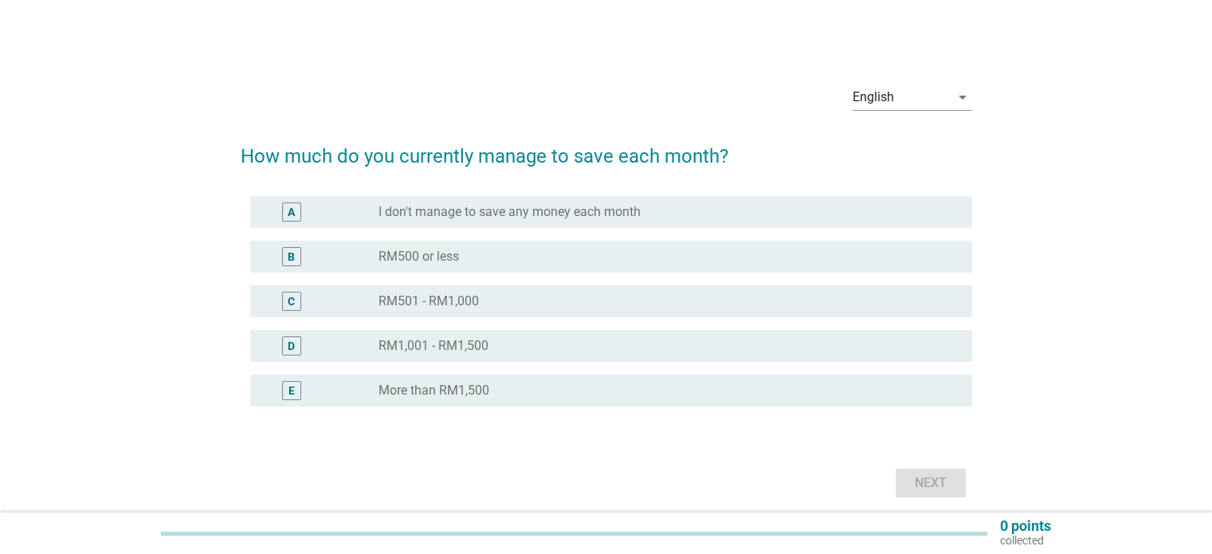
click at [443, 304] on label "RM501 - RM1,000" at bounding box center [428, 301] width 100 height 16
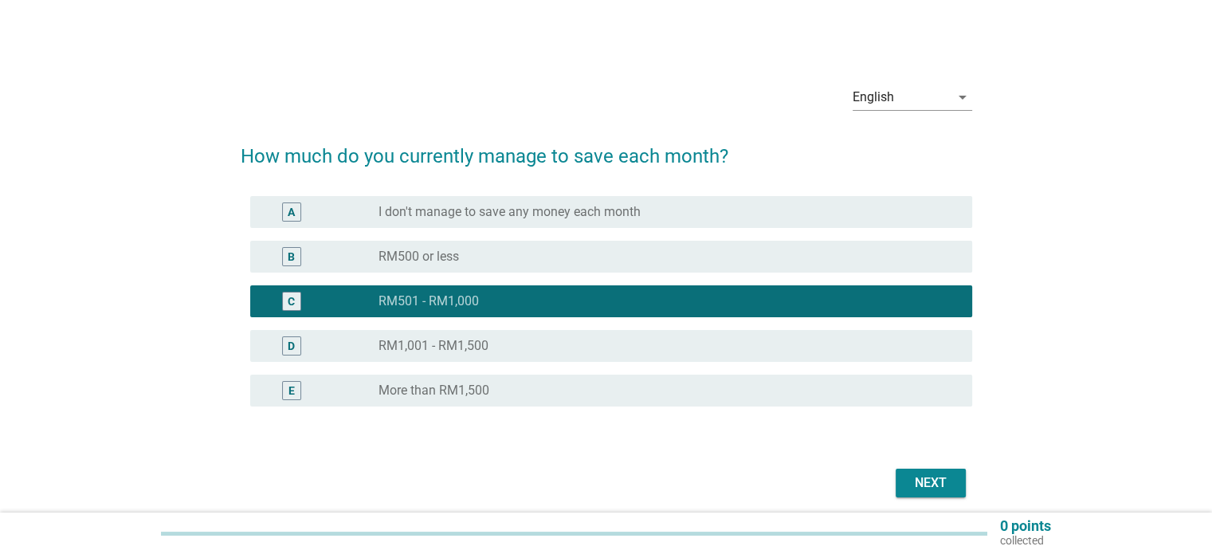
click at [937, 477] on div "Next" at bounding box center [930, 482] width 45 height 19
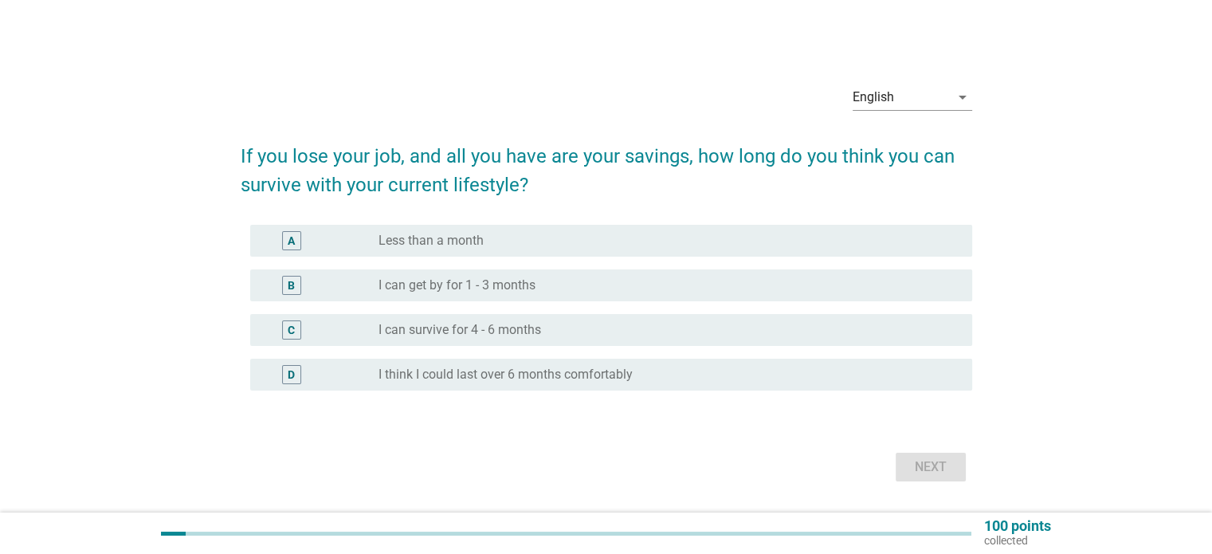
click at [402, 332] on label "I can survive for 4 - 6 months" at bounding box center [459, 330] width 163 height 16
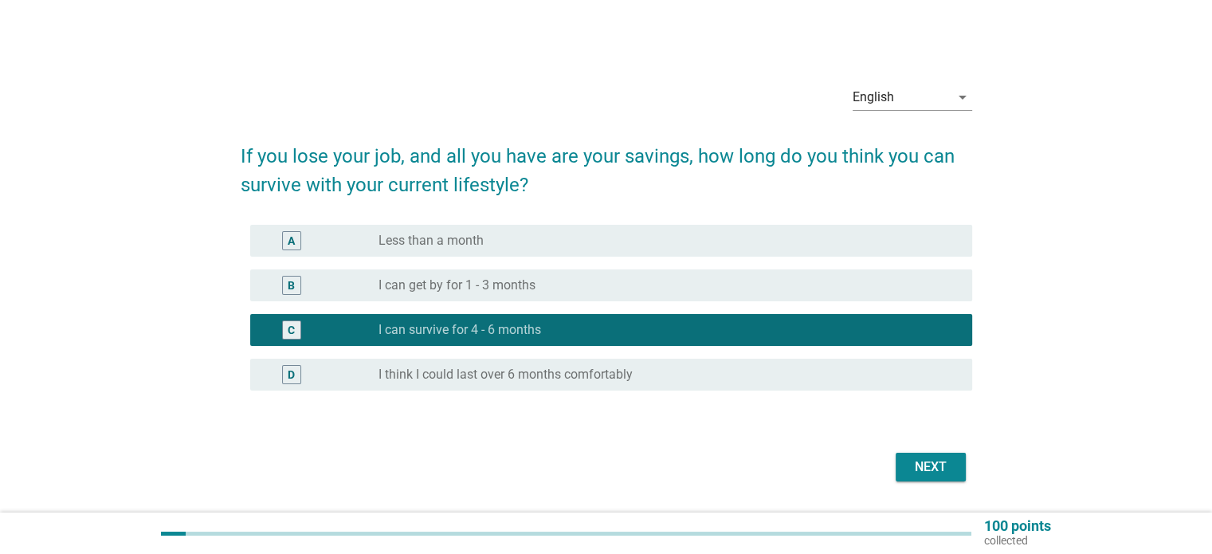
click at [929, 472] on div "Next" at bounding box center [930, 466] width 45 height 19
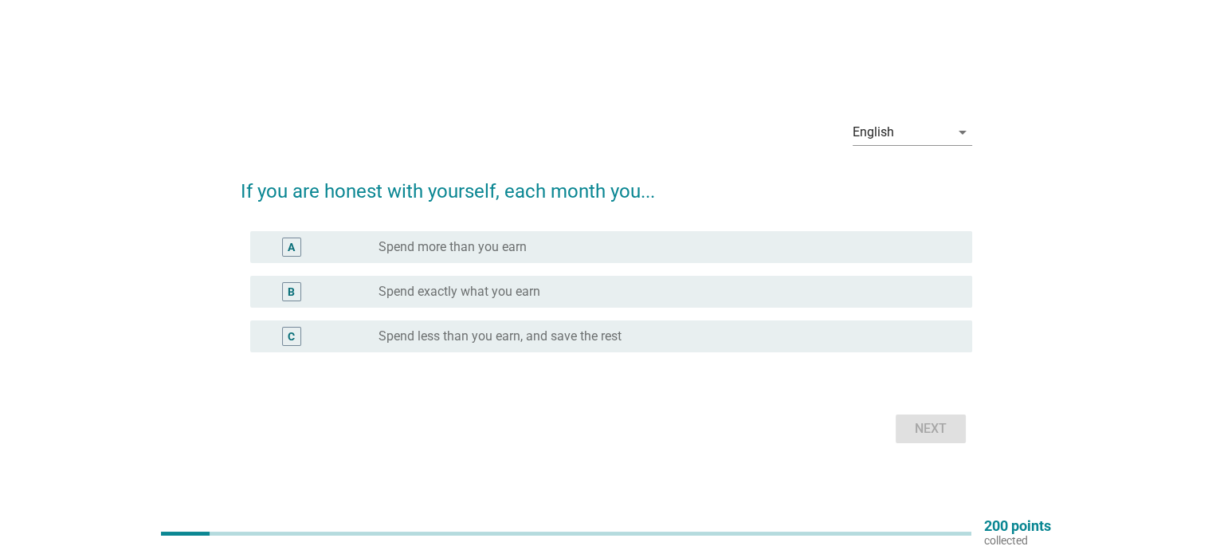
drag, startPoint x: 510, startPoint y: 337, endPoint x: 590, endPoint y: 351, distance: 80.8
click at [510, 337] on label "Spend less than you earn, and save the rest" at bounding box center [499, 336] width 243 height 16
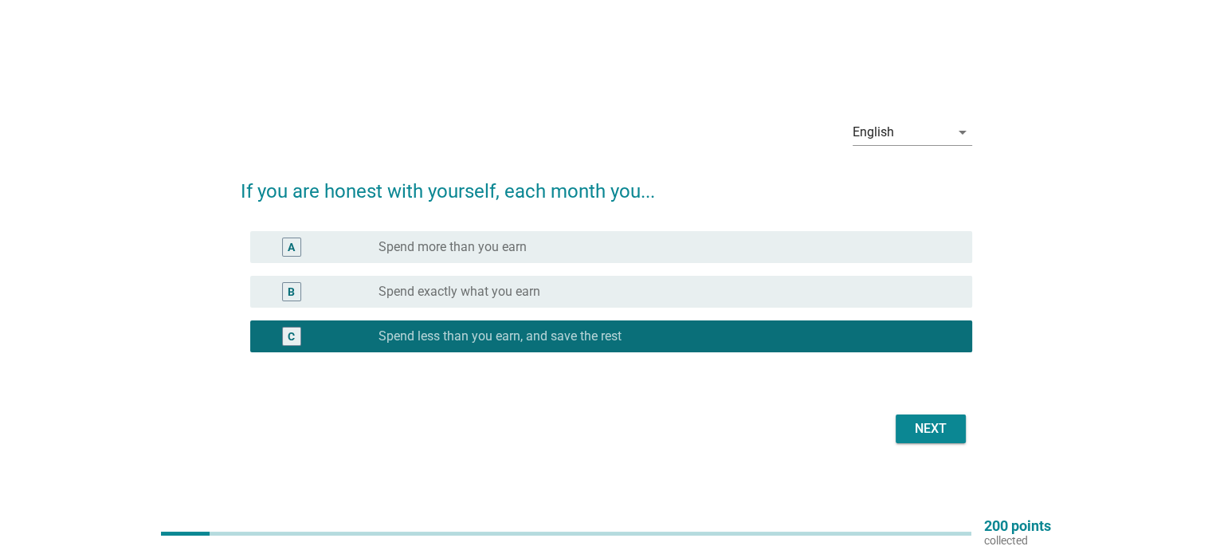
click at [918, 437] on div "Next" at bounding box center [930, 428] width 45 height 19
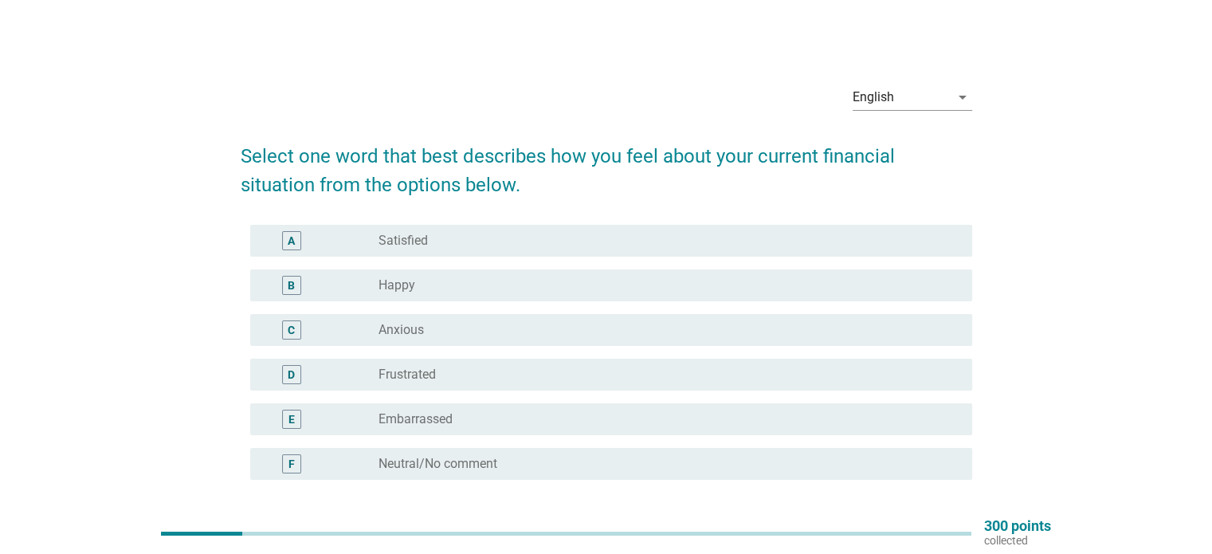
click at [414, 327] on label "Anxious" at bounding box center [400, 330] width 45 height 16
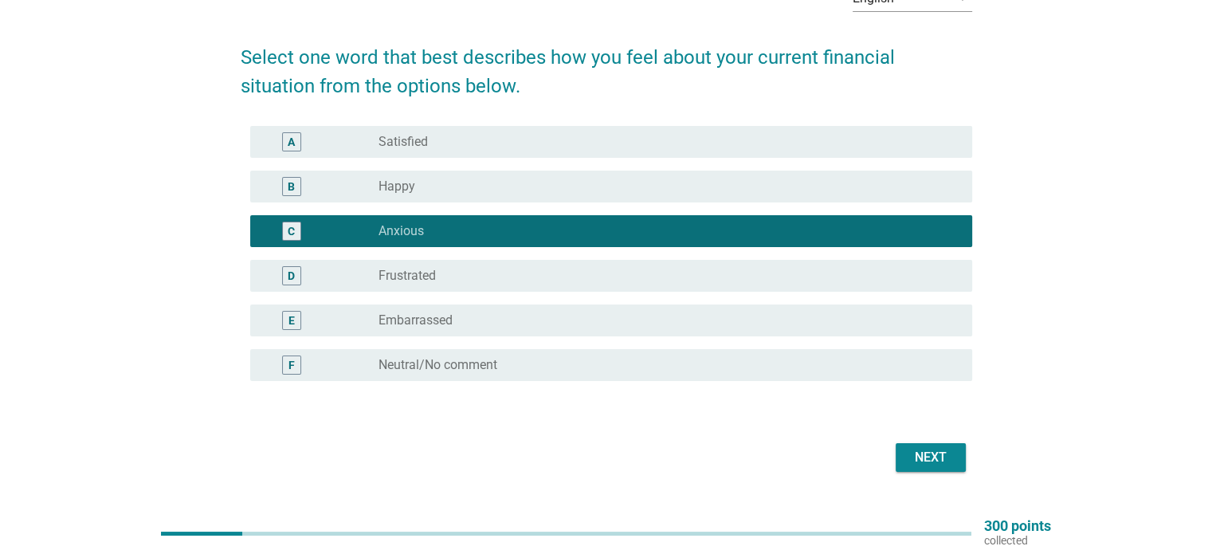
scroll to position [134, 0]
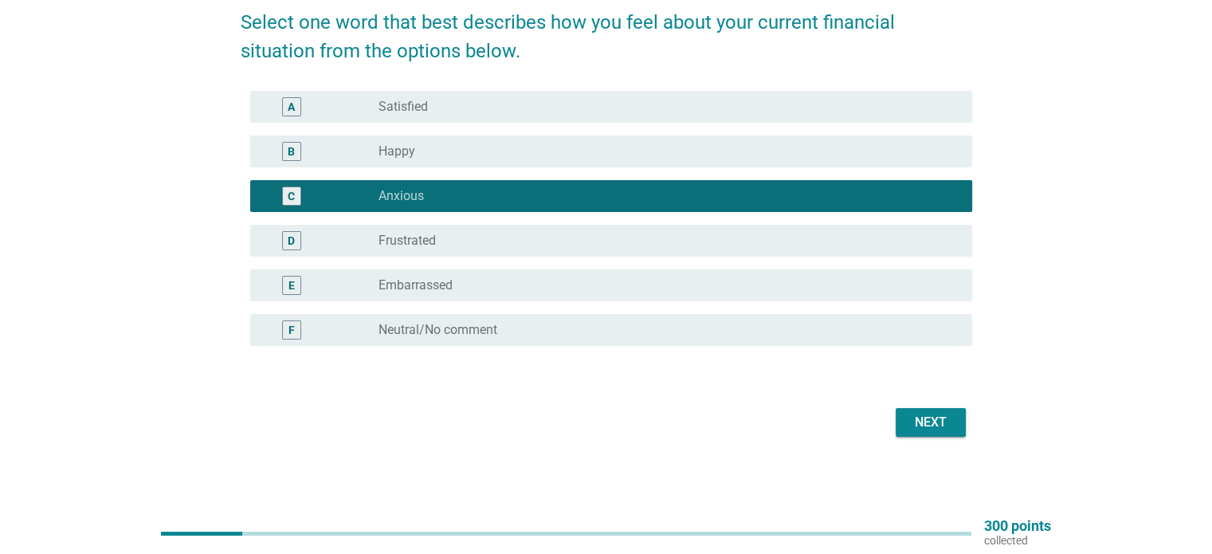
click at [960, 414] on button "Next" at bounding box center [930, 422] width 70 height 29
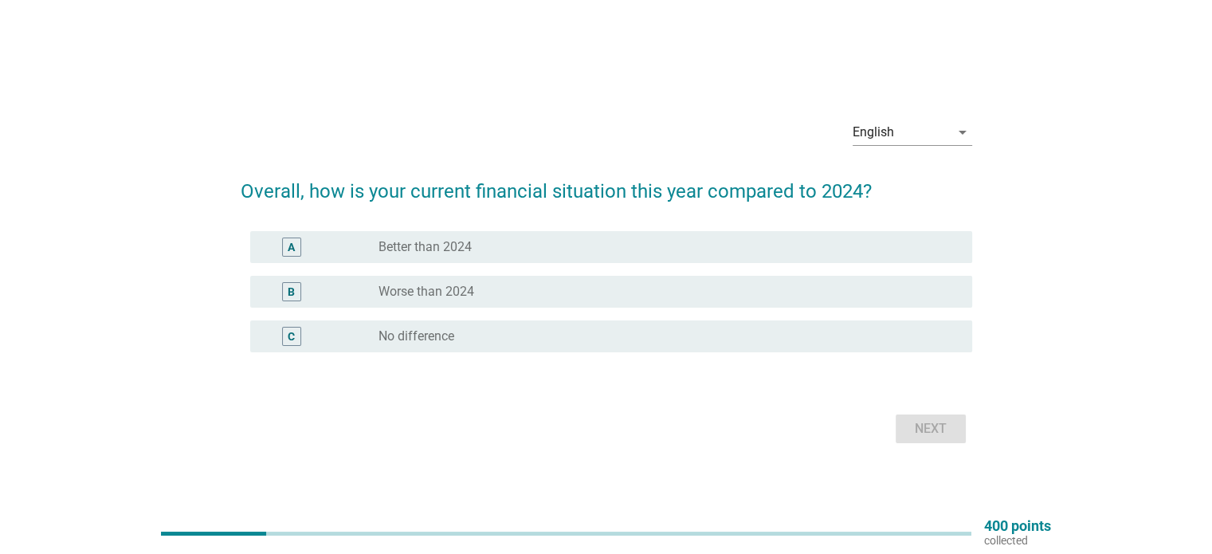
click at [431, 286] on label "Worse than 2024" at bounding box center [426, 292] width 96 height 16
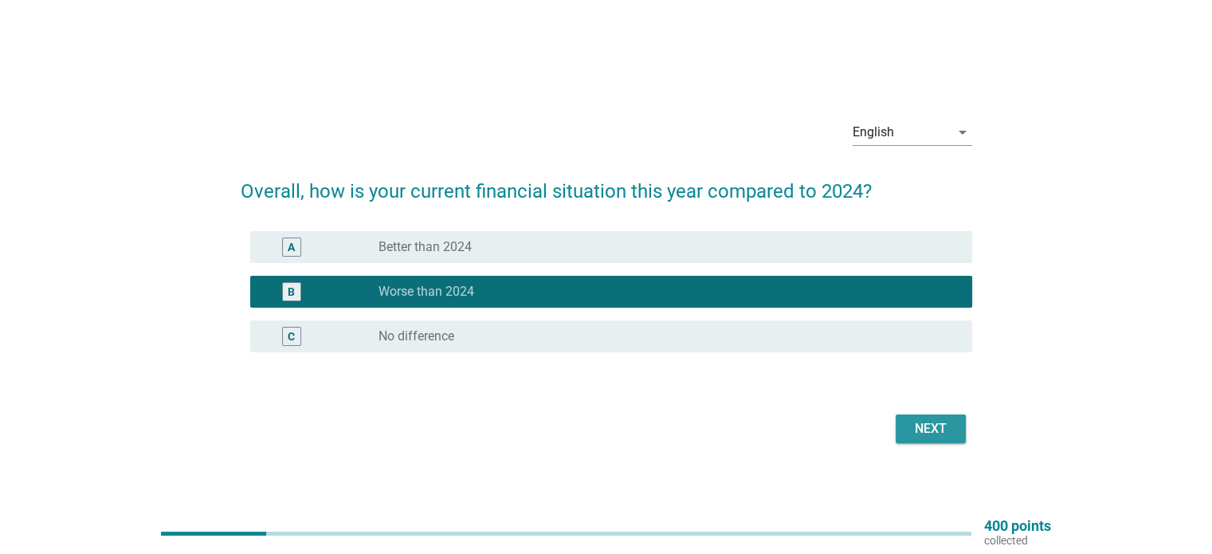
click at [922, 425] on div "Next" at bounding box center [930, 428] width 45 height 19
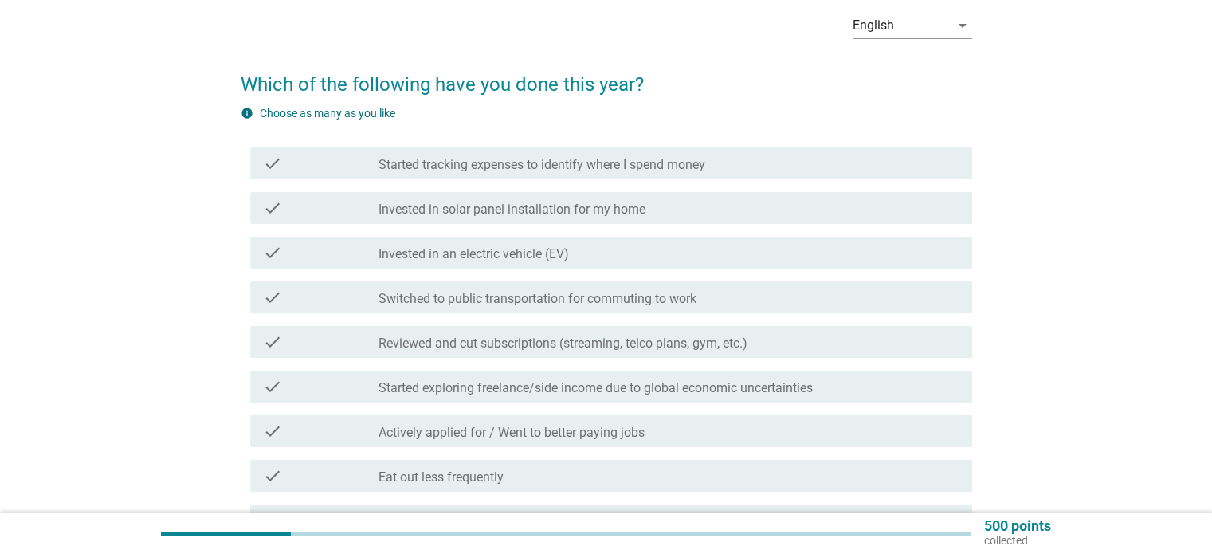
scroll to position [80, 0]
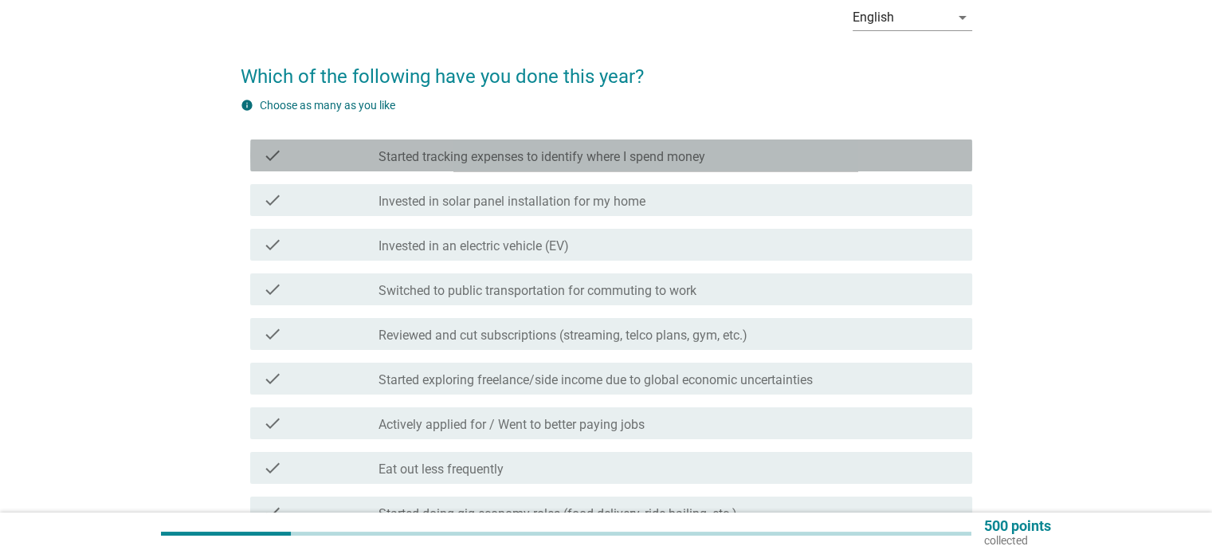
click at [433, 161] on label "Started tracking expenses to identify where I spend money" at bounding box center [541, 157] width 327 height 16
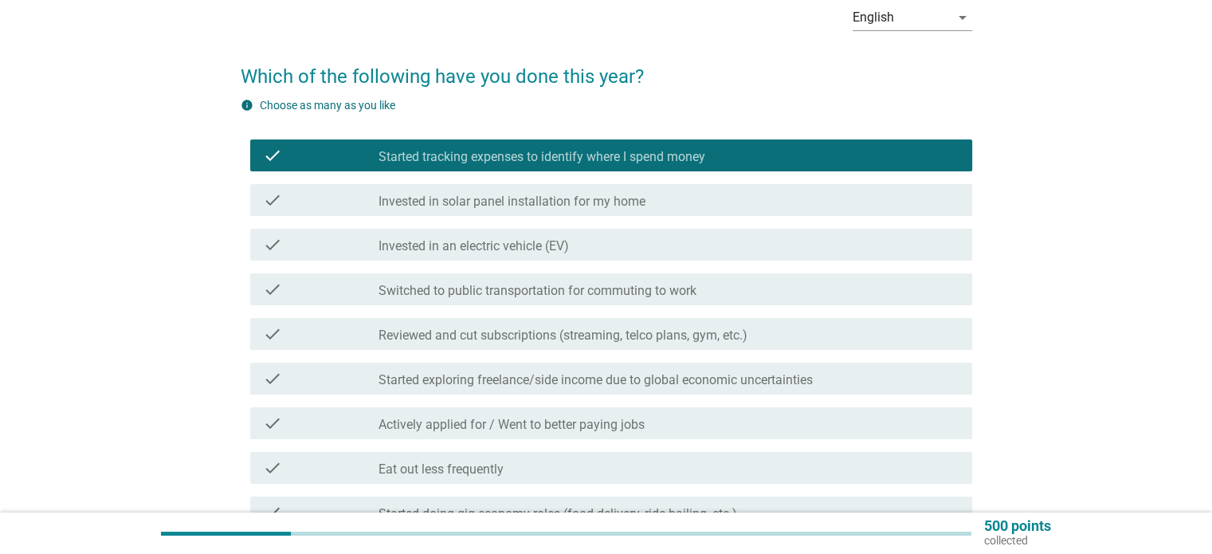
click at [449, 289] on label "Switched to public transportation for commuting to work" at bounding box center [537, 291] width 318 height 16
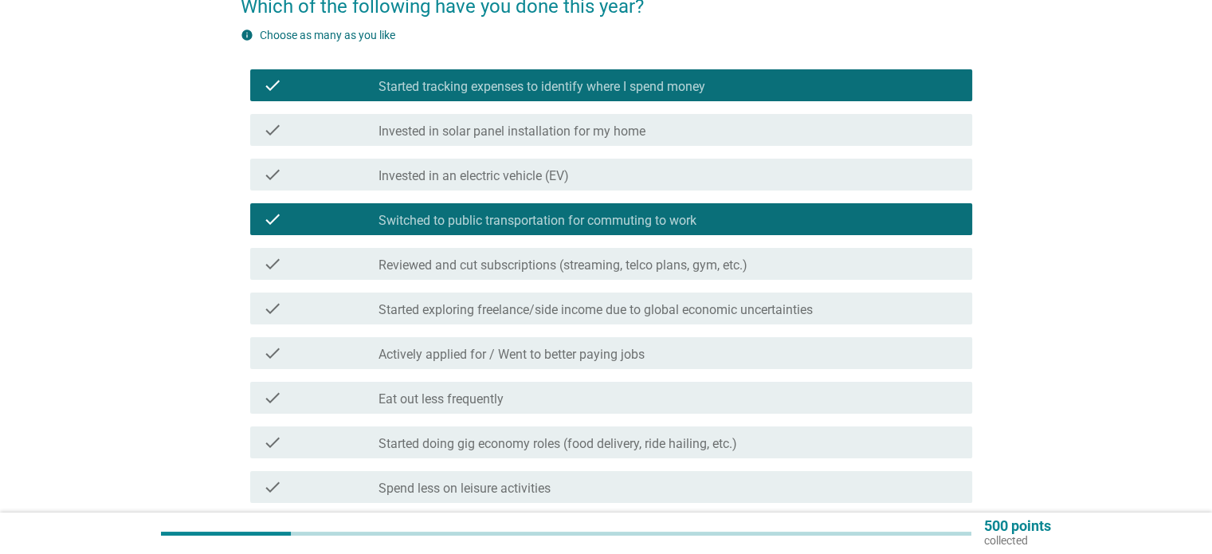
scroll to position [159, 0]
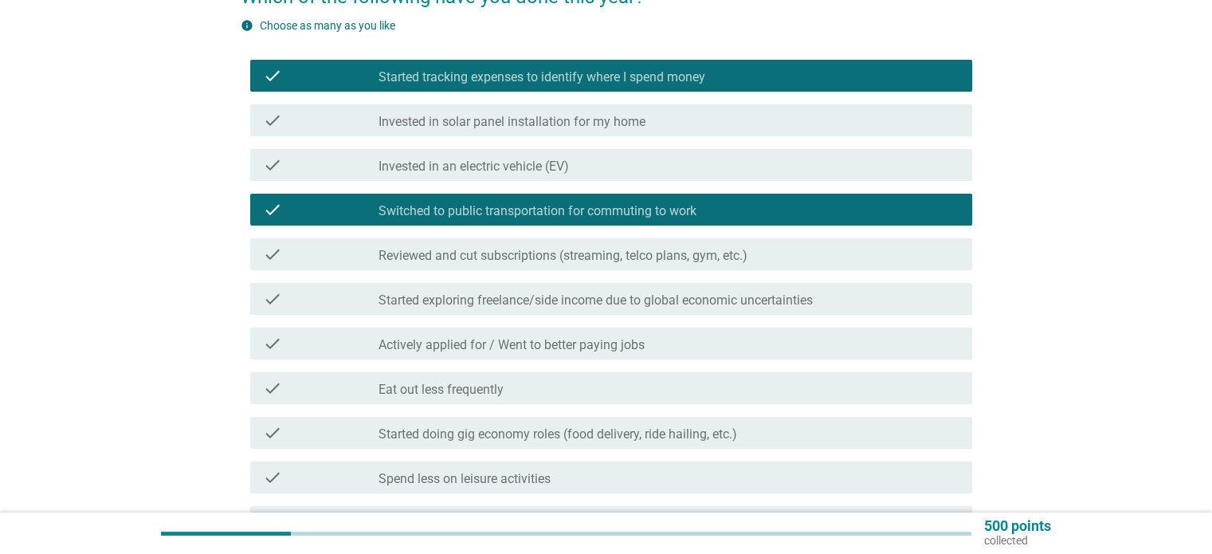
click at [455, 257] on label "Reviewed and cut subscriptions (streaming, telco plans, gym, etc.)" at bounding box center [562, 256] width 369 height 16
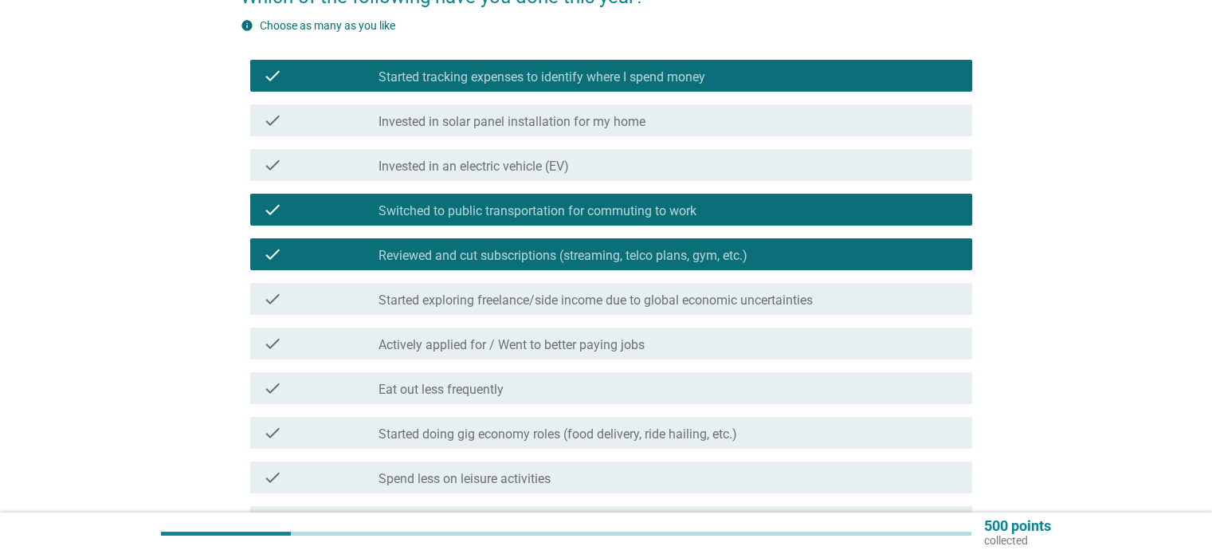
click at [449, 393] on label "Eat out less frequently" at bounding box center [440, 390] width 125 height 16
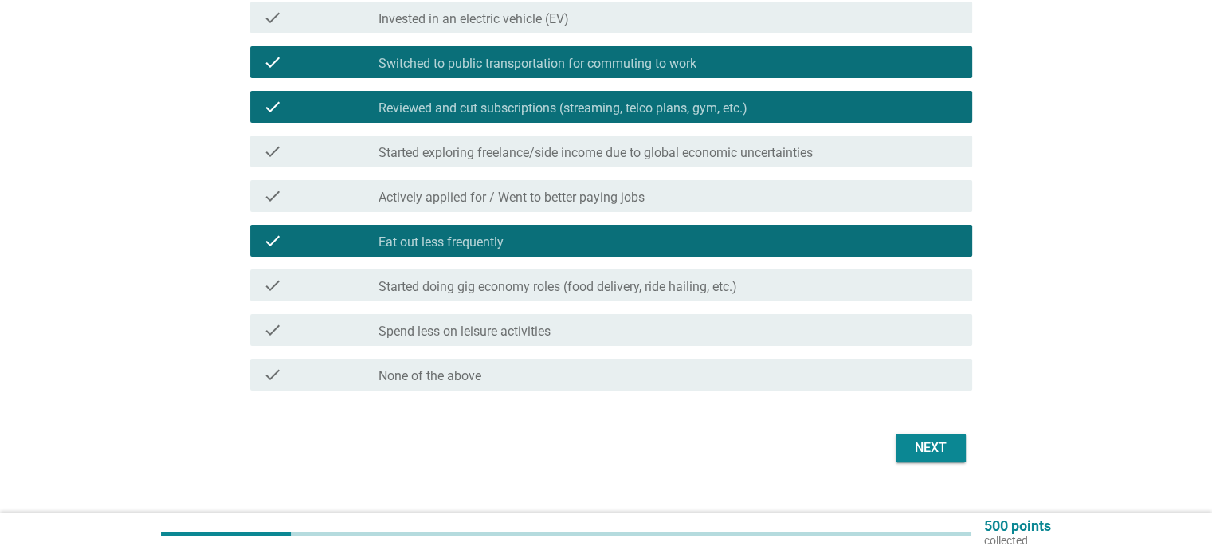
scroll to position [319, 0]
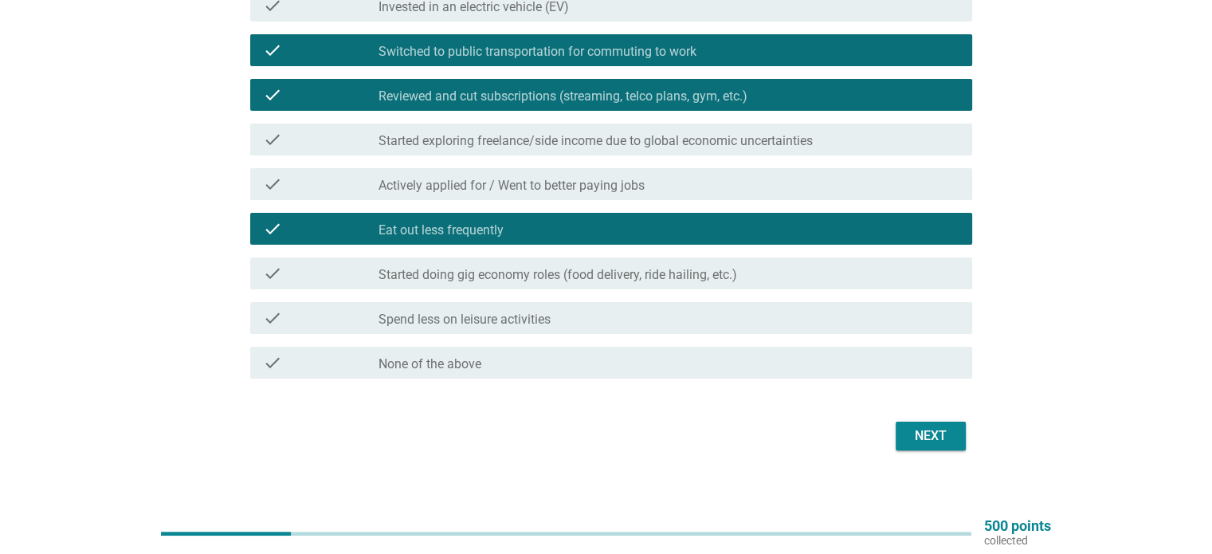
click at [446, 324] on label "Spend less on leisure activities" at bounding box center [464, 319] width 172 height 16
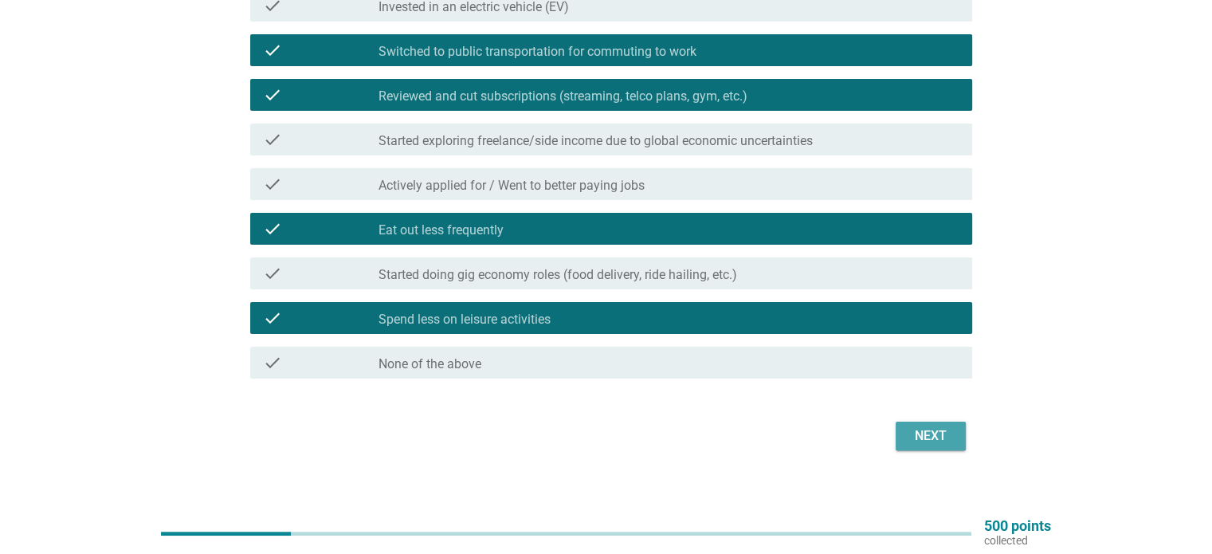
click at [930, 438] on div "Next" at bounding box center [930, 435] width 45 height 19
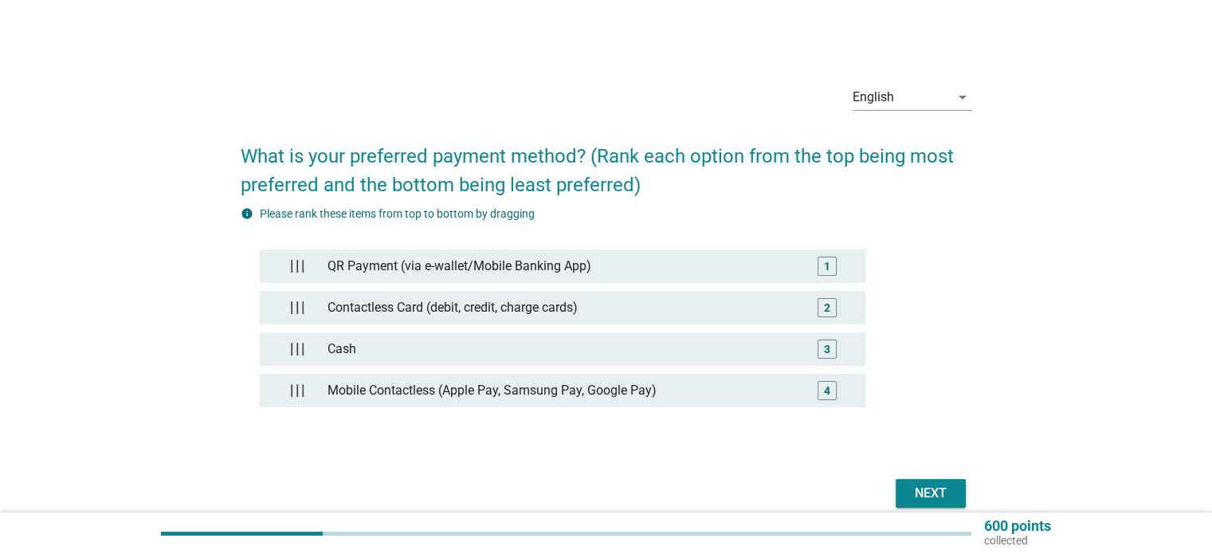
click at [937, 487] on div "Next" at bounding box center [930, 493] width 45 height 19
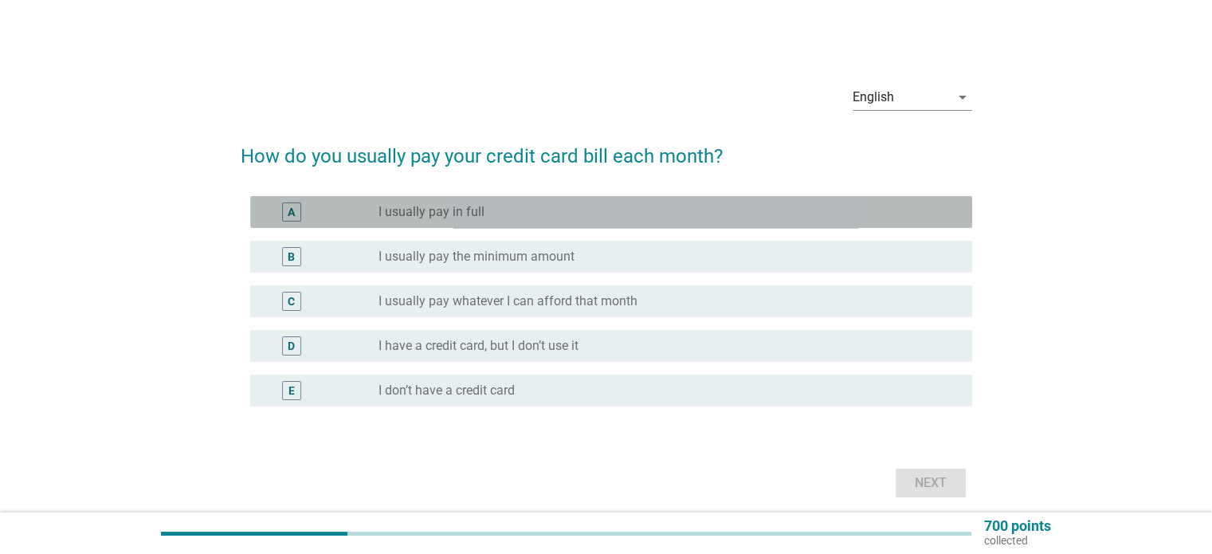
click at [428, 217] on label "I usually pay in full" at bounding box center [431, 212] width 106 height 16
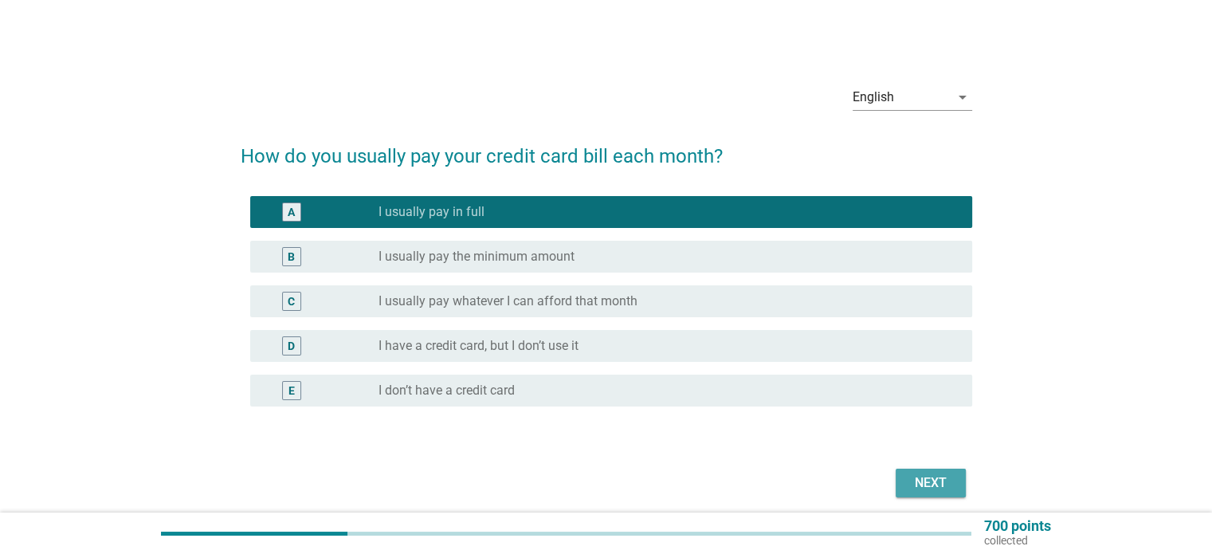
click at [943, 481] on div "Next" at bounding box center [930, 482] width 45 height 19
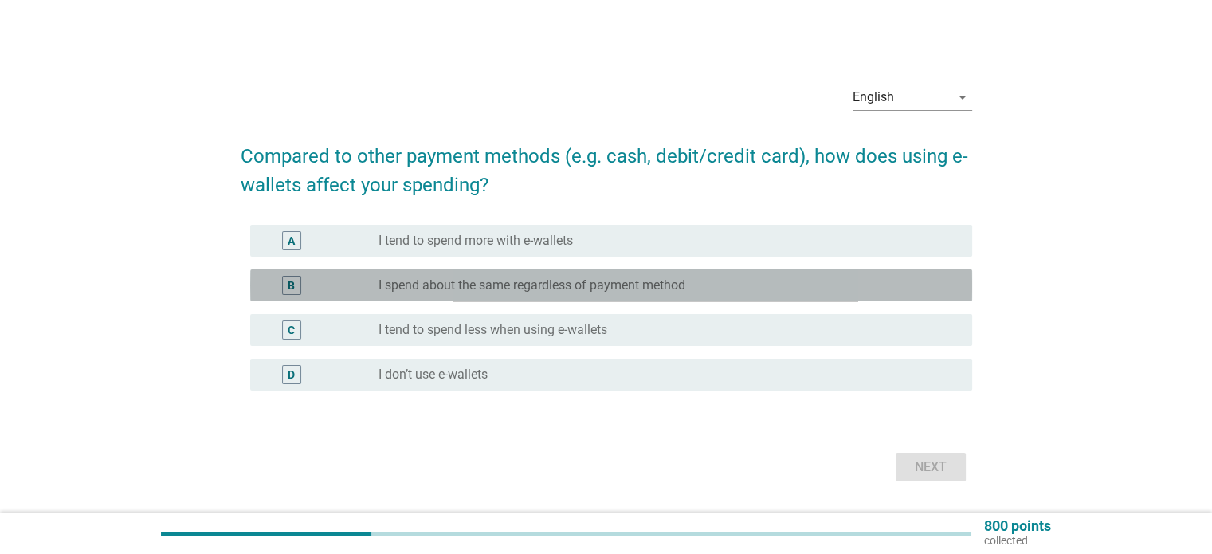
click at [513, 288] on label "I spend about the same regardless of payment method" at bounding box center [531, 285] width 307 height 16
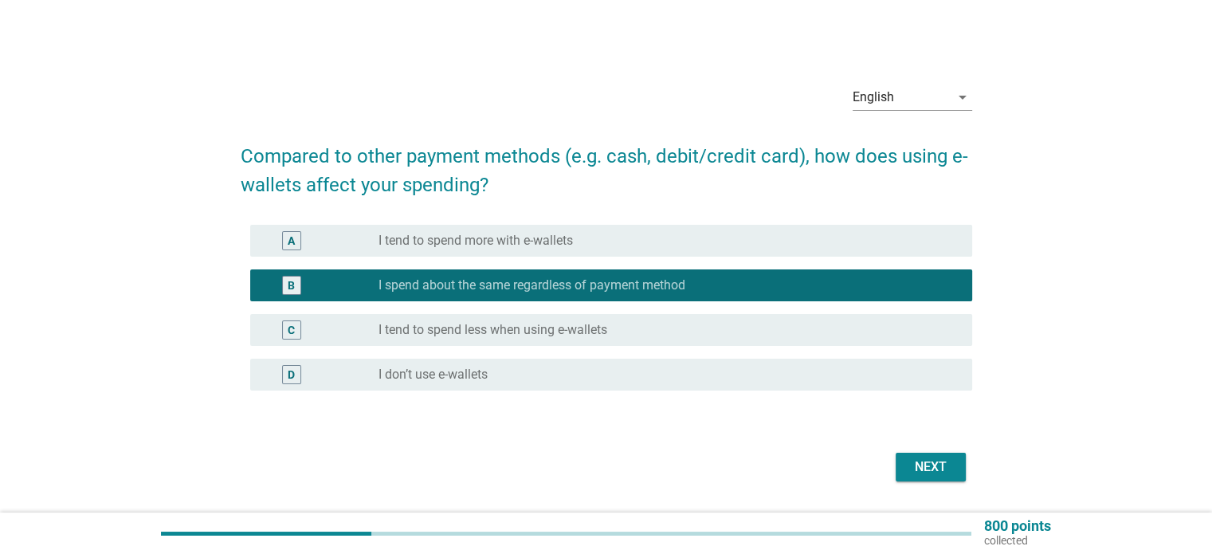
click at [934, 471] on div "Next" at bounding box center [930, 466] width 45 height 19
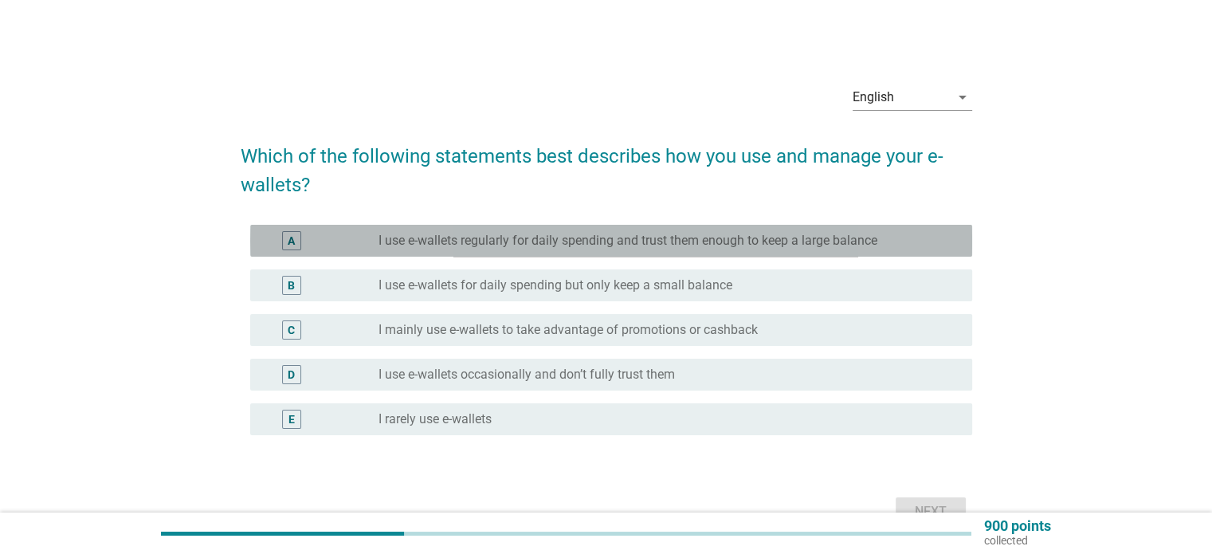
click at [453, 237] on label "I use e-wallets regularly for daily spending and trust them enough to keep a la…" at bounding box center [627, 241] width 499 height 16
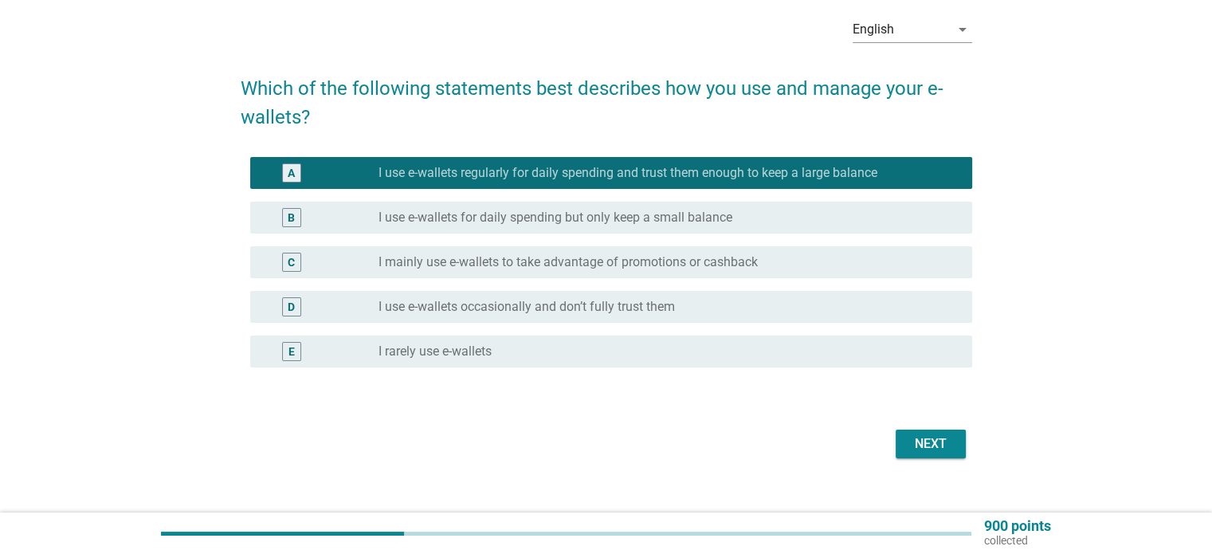
scroll to position [80, 0]
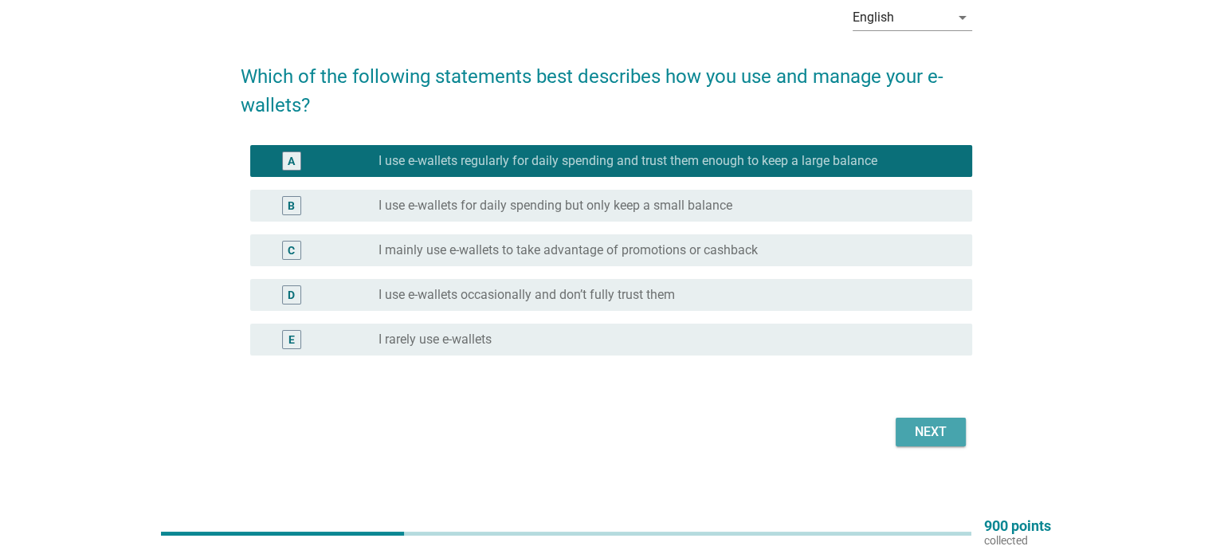
click at [944, 436] on div "Next" at bounding box center [930, 431] width 45 height 19
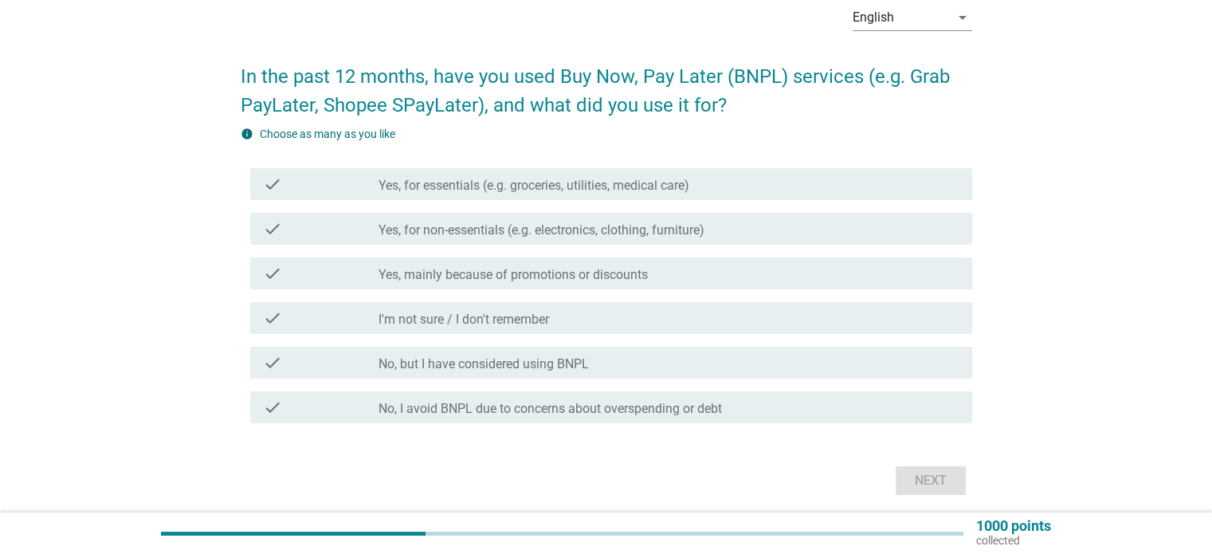
click at [0, 211] on div "English arrow_drop_down In the past 12 months, have you used Buy Now, Pay Later…" at bounding box center [606, 245] width 1212 height 651
click at [460, 189] on label "Yes, for essentials (e.g. groceries, utilities, medical care)" at bounding box center [533, 186] width 311 height 16
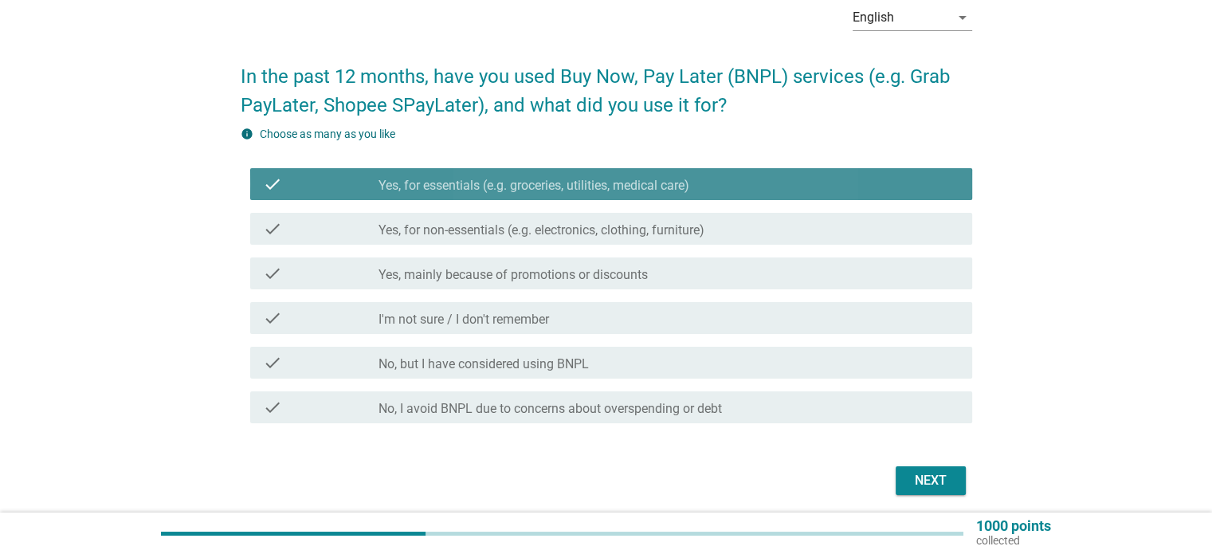
click at [452, 222] on label "Yes, for non-essentials (e.g. electronics, clothing, furniture)" at bounding box center [541, 230] width 326 height 16
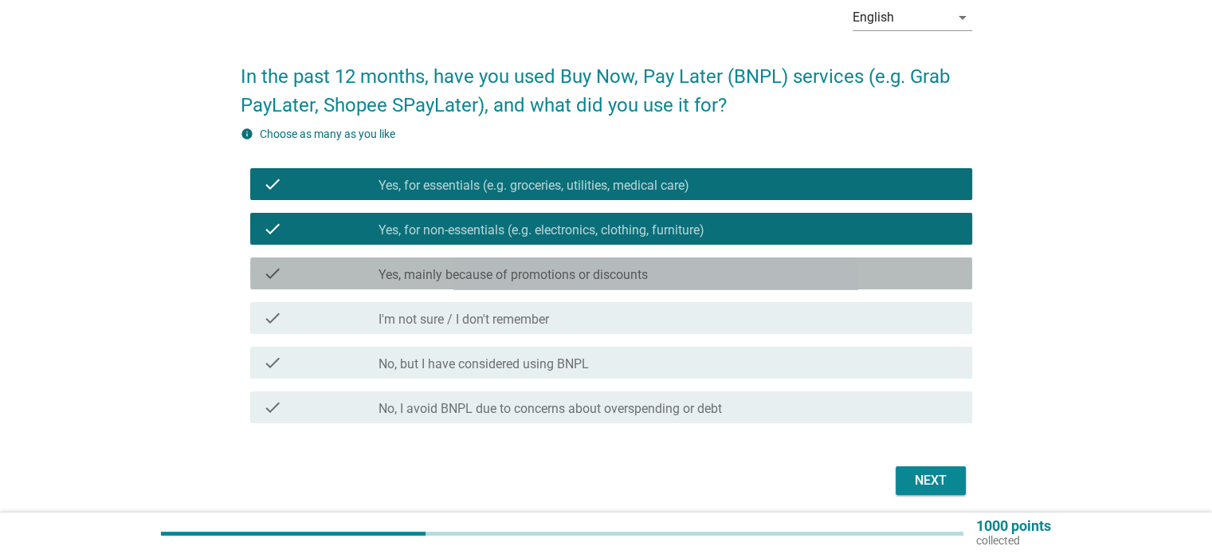
click at [478, 271] on label "Yes, mainly because of promotions or discounts" at bounding box center [512, 275] width 269 height 16
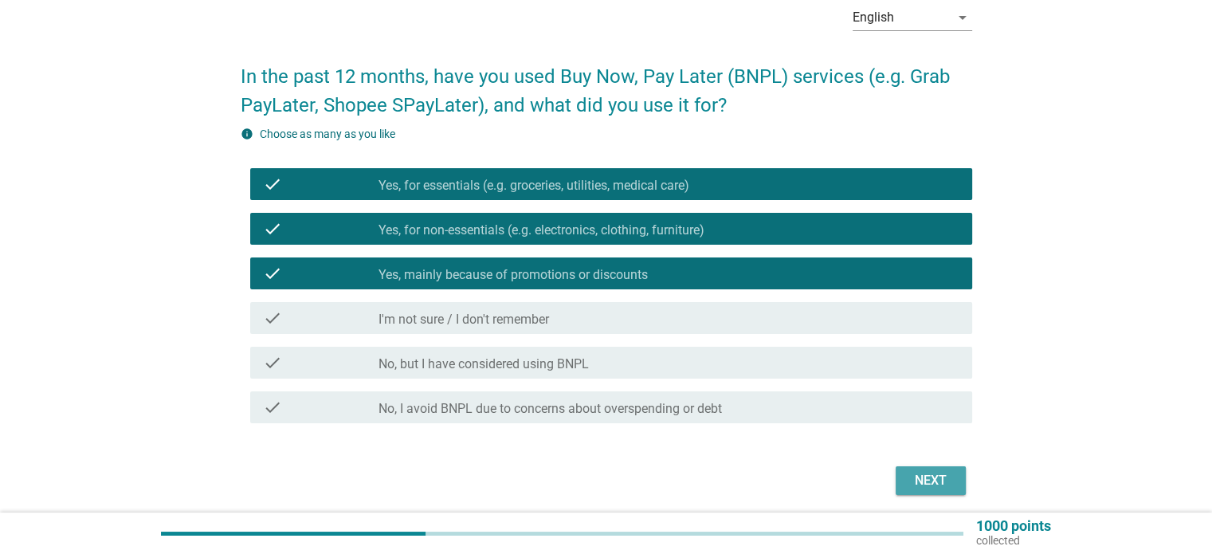
click at [923, 474] on div "Next" at bounding box center [930, 480] width 45 height 19
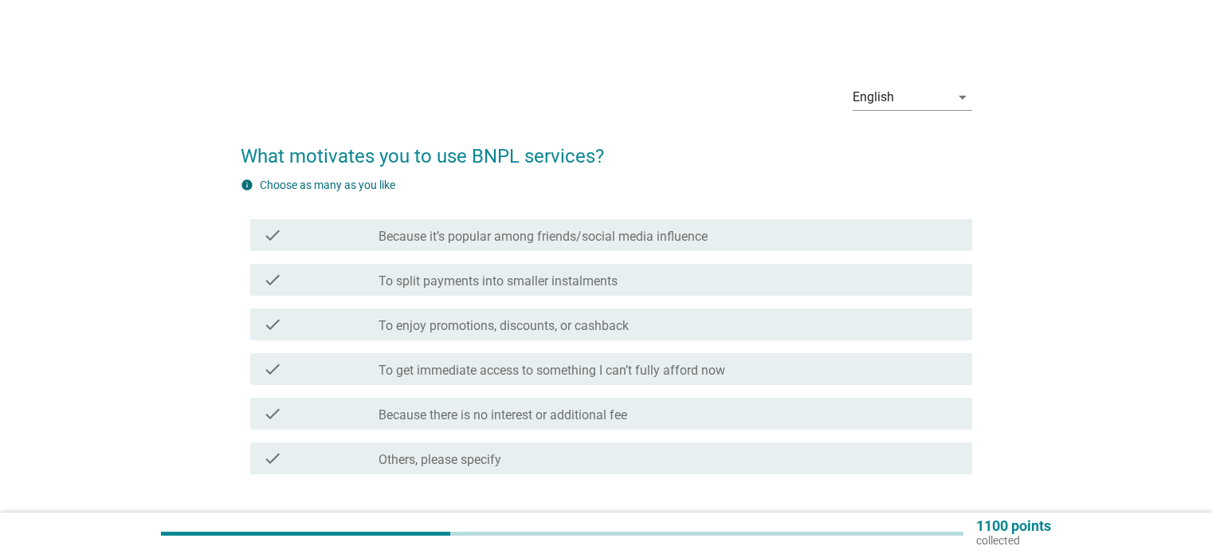
click at [560, 277] on label "To split payments into smaller instalments" at bounding box center [497, 281] width 239 height 16
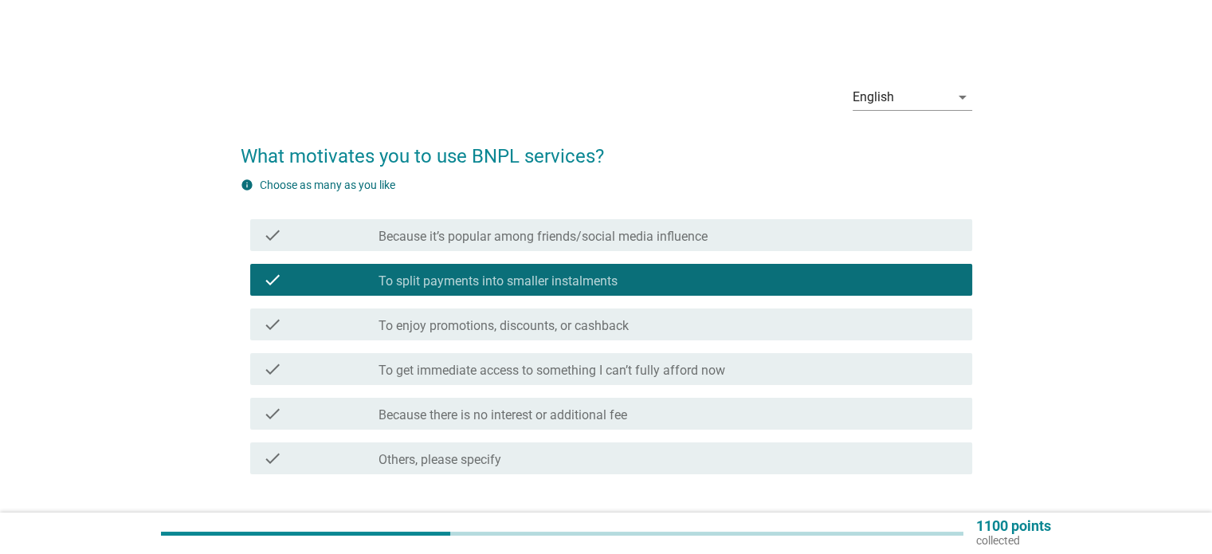
click at [448, 340] on div "check check_box_outline_blank To enjoy promotions, discounts, or cashback" at bounding box center [606, 324] width 731 height 45
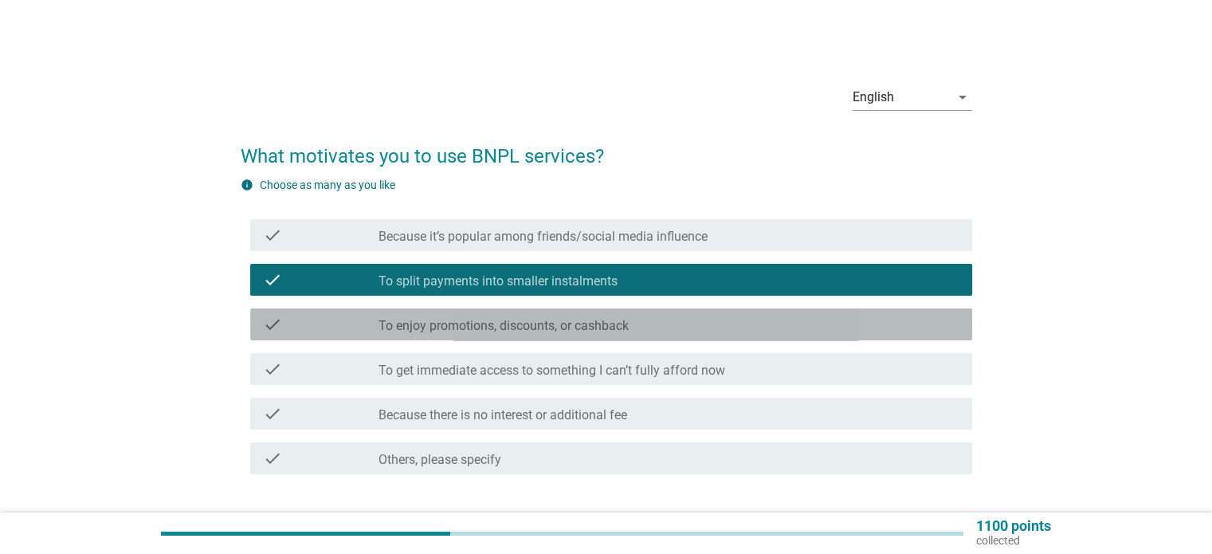
click at [445, 329] on label "To enjoy promotions, discounts, or cashback" at bounding box center [503, 326] width 250 height 16
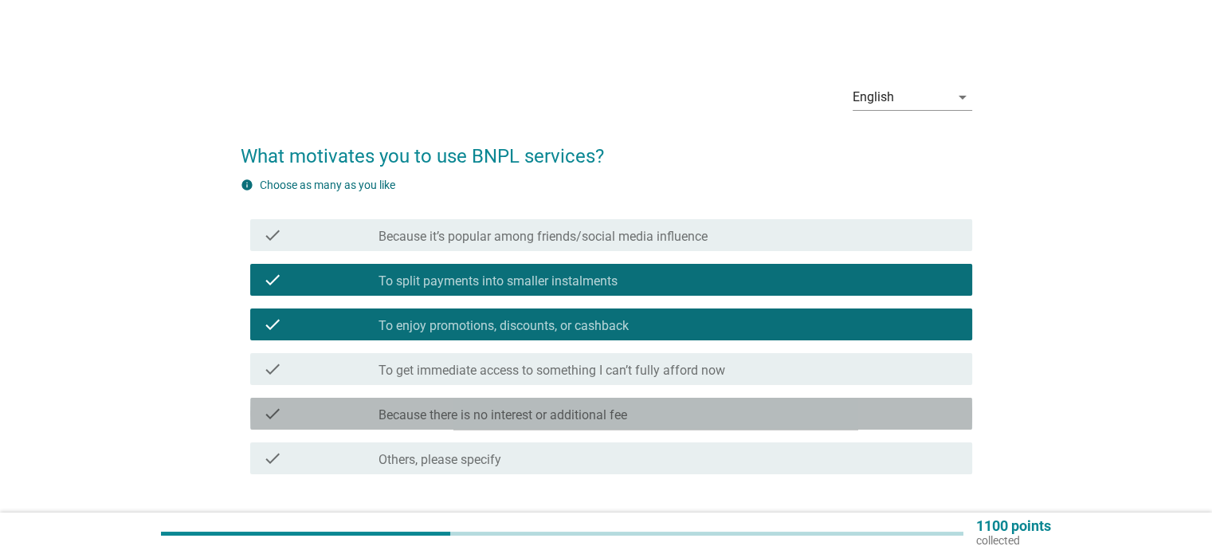
click at [506, 421] on label "Because there is no interest or additional fee" at bounding box center [502, 415] width 249 height 16
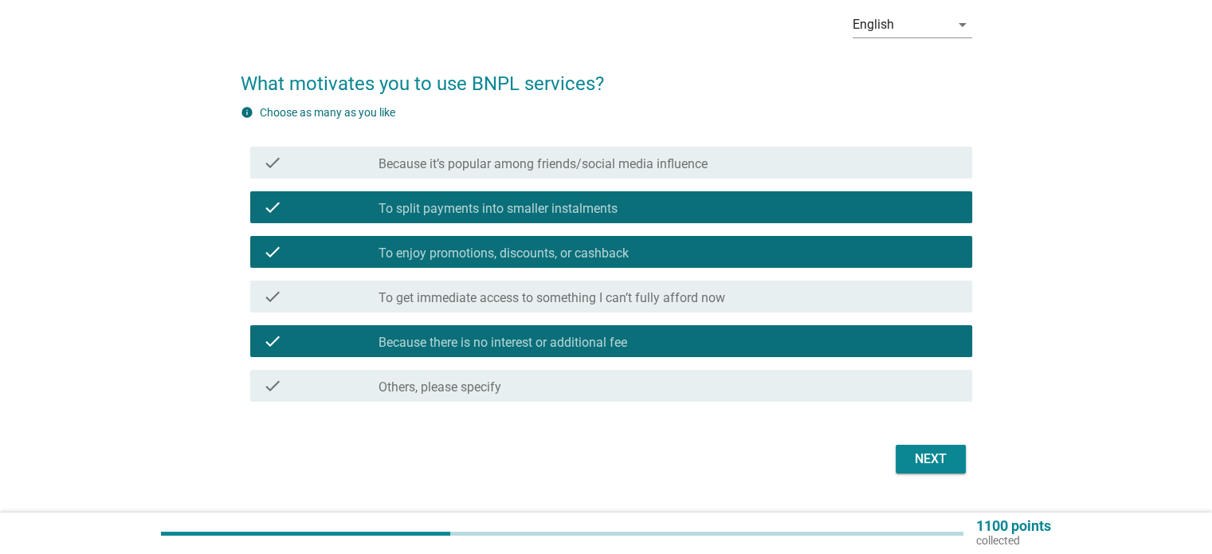
scroll to position [80, 0]
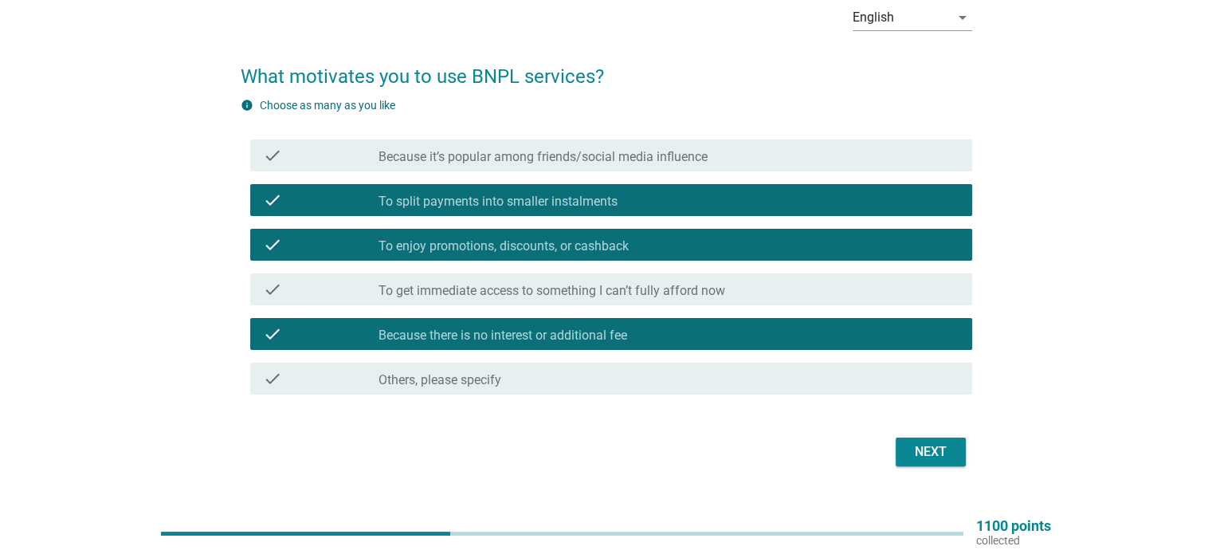
click at [930, 446] on div "Next" at bounding box center [930, 451] width 45 height 19
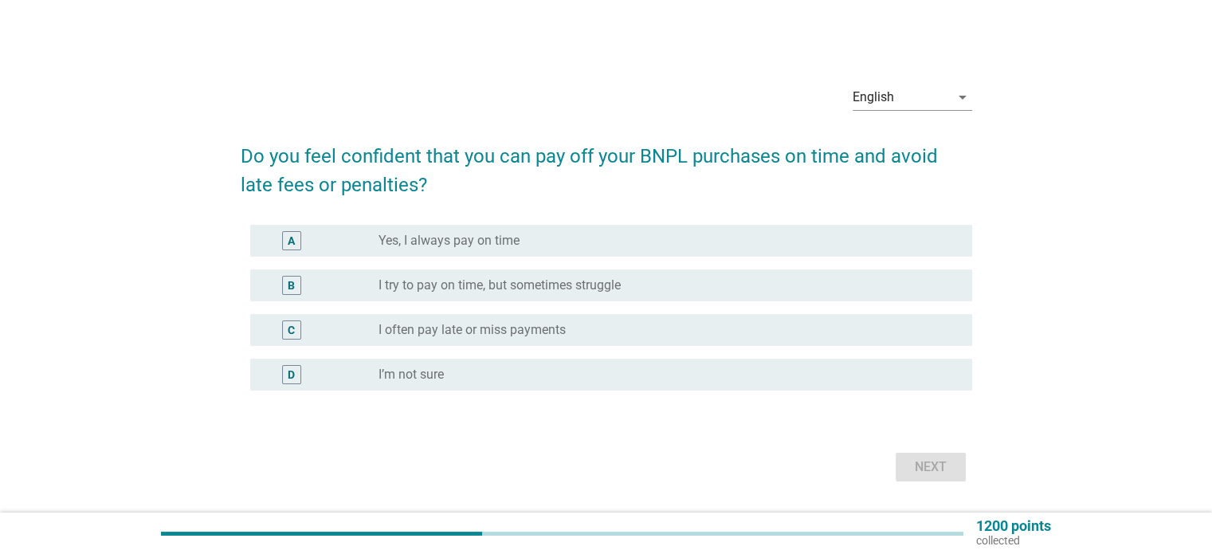
click at [501, 247] on label "Yes, I always pay on time" at bounding box center [448, 241] width 141 height 16
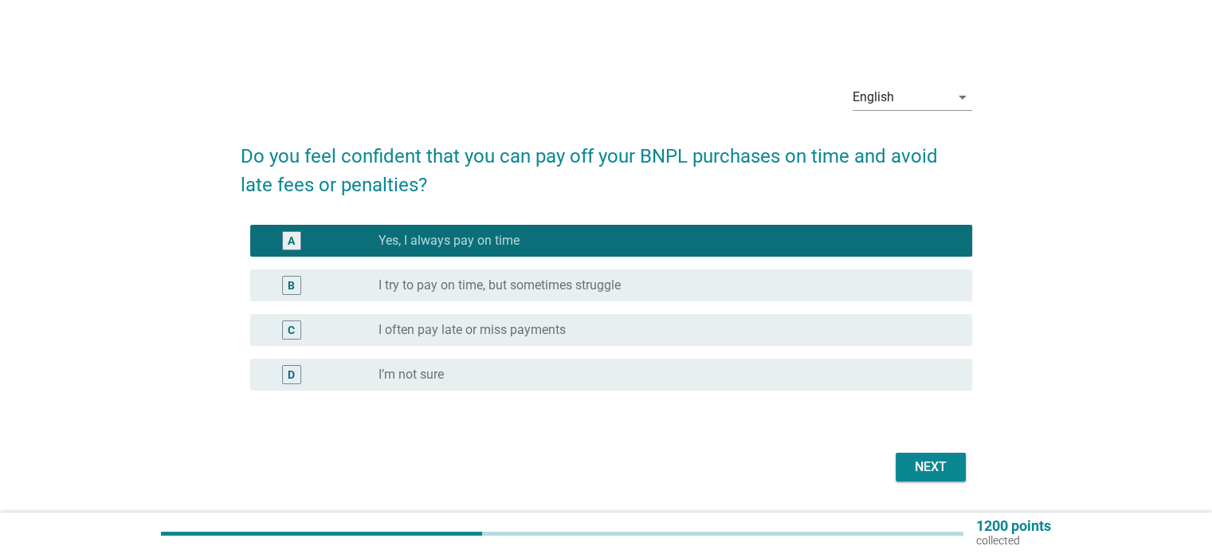
click at [937, 474] on div "Next" at bounding box center [930, 466] width 45 height 19
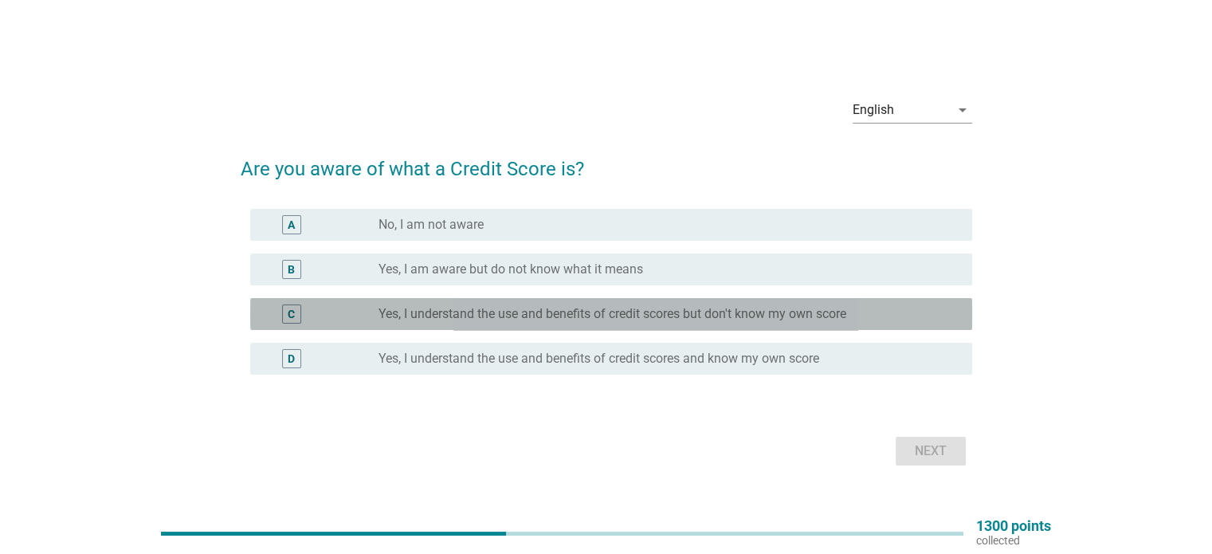
click at [454, 308] on label "Yes, I understand the use and benefits of credit scores but don't know my own s…" at bounding box center [612, 314] width 468 height 16
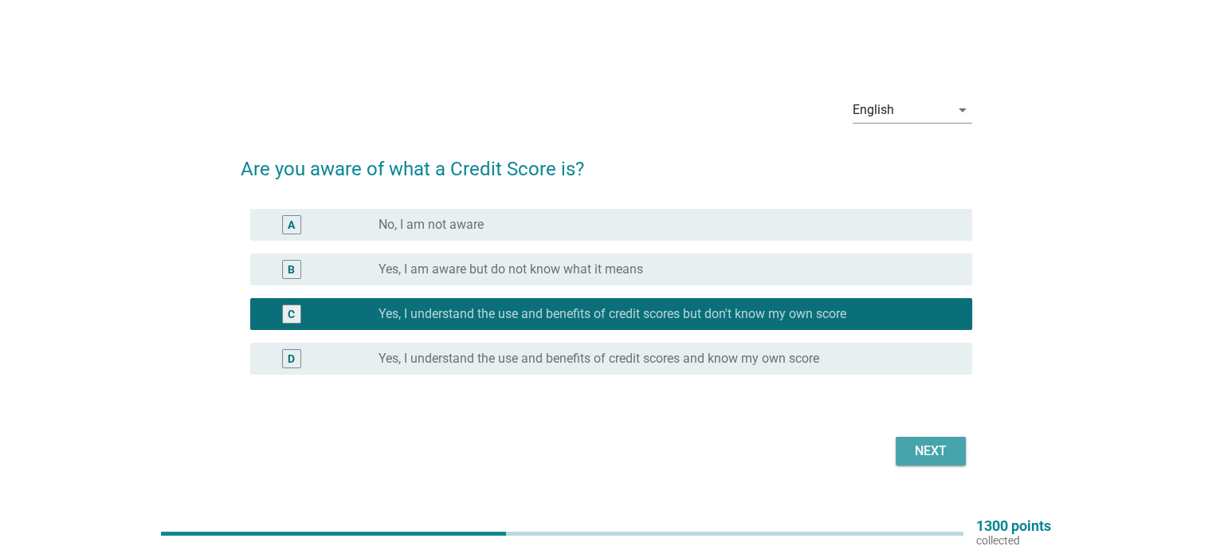
click at [927, 457] on div "Next" at bounding box center [930, 450] width 45 height 19
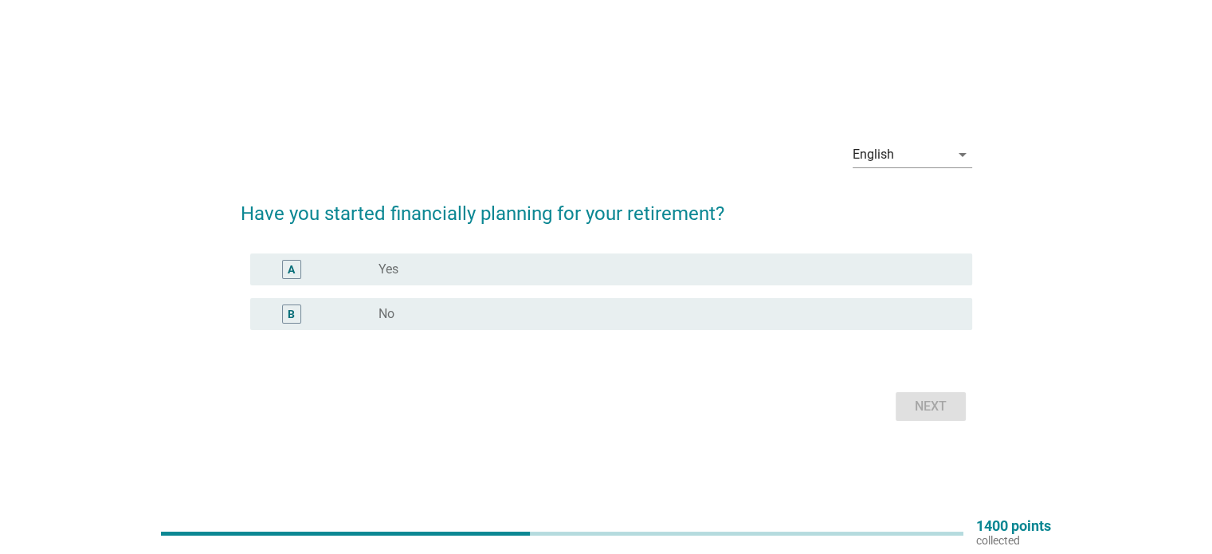
click at [351, 268] on div "A" at bounding box center [321, 269] width 116 height 19
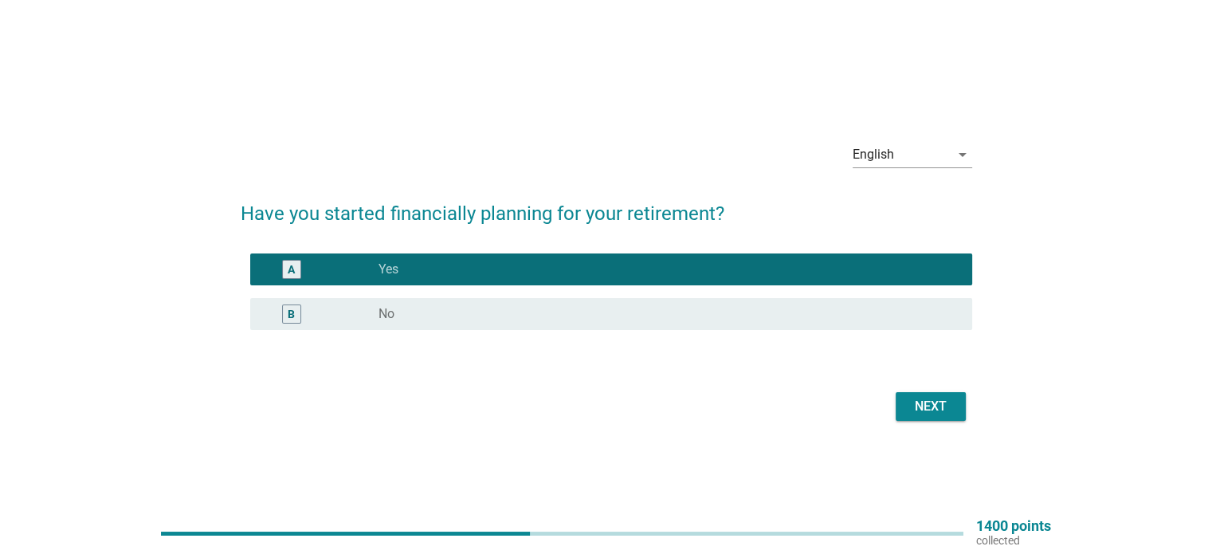
click at [934, 413] on div "Next" at bounding box center [930, 406] width 45 height 19
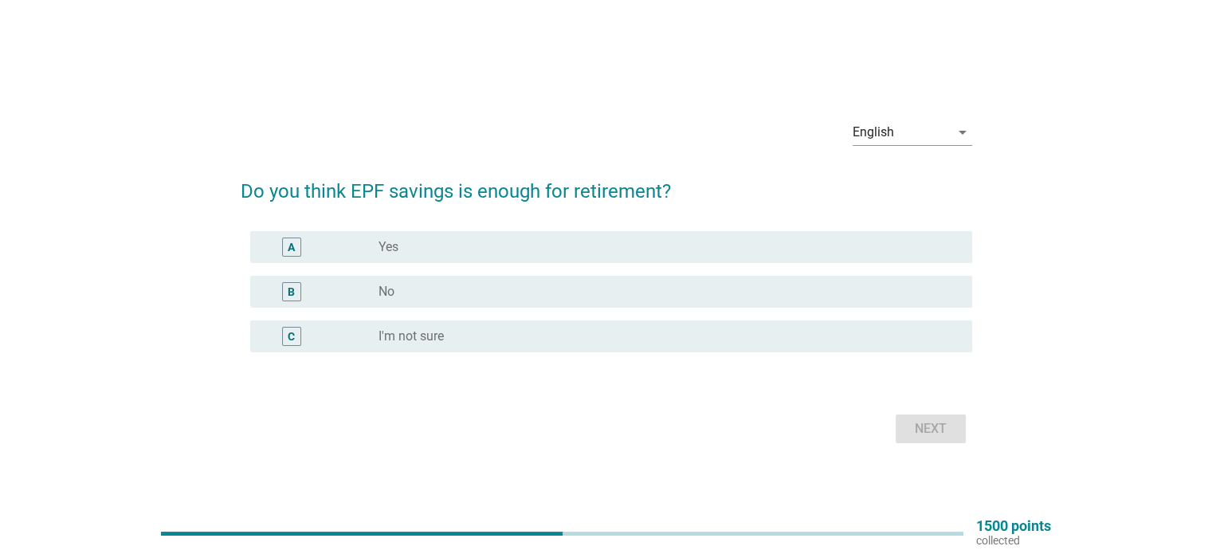
click at [374, 282] on div "B" at bounding box center [321, 291] width 116 height 19
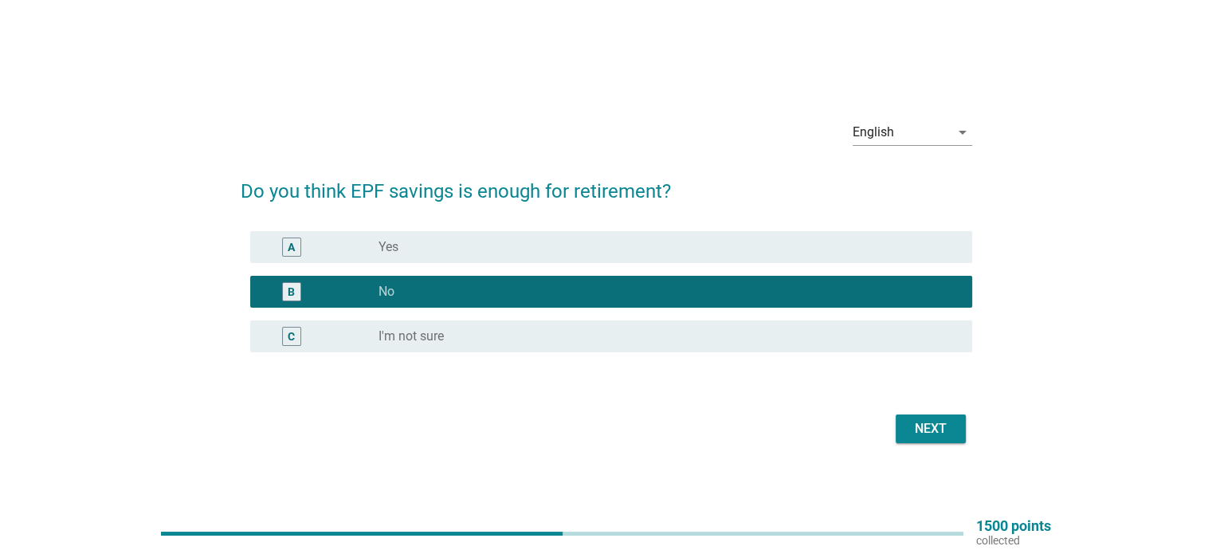
click at [927, 424] on div "Next" at bounding box center [930, 428] width 45 height 19
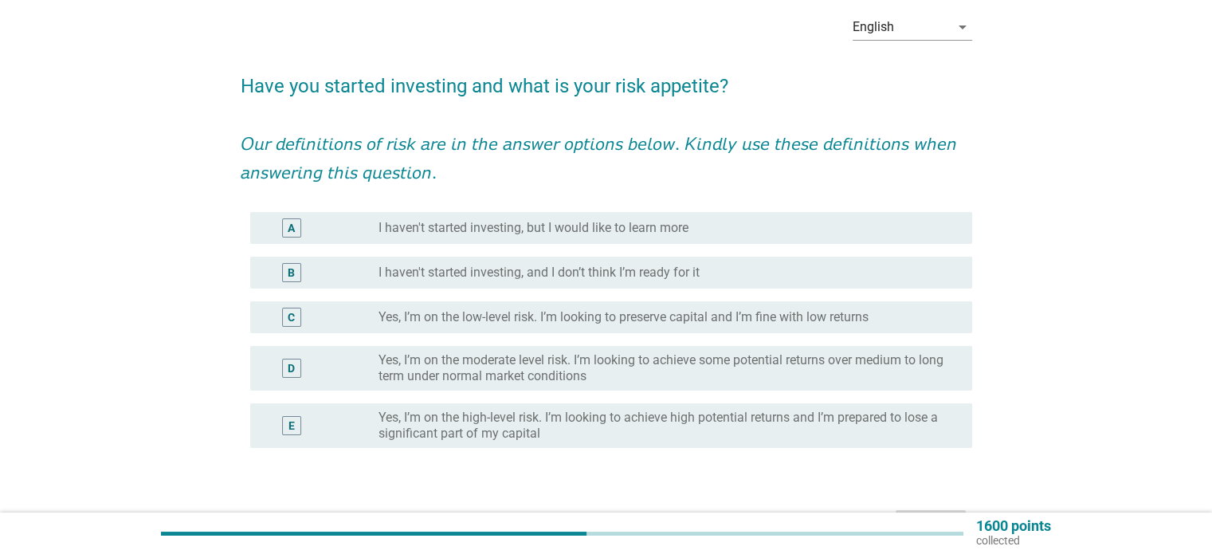
scroll to position [80, 0]
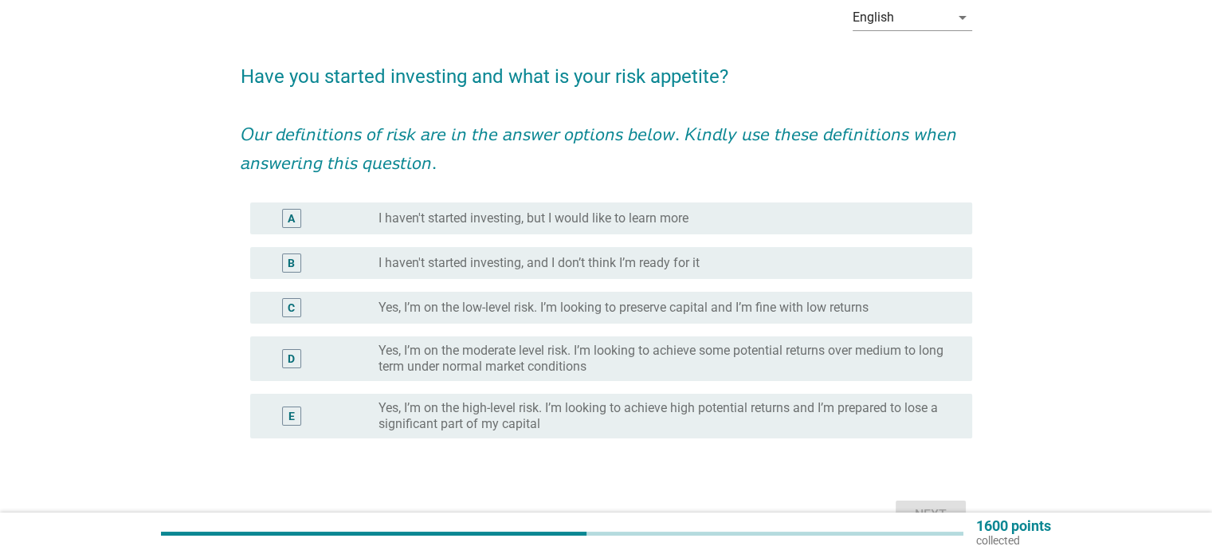
click at [660, 409] on label "Yes, I’m on the high-level risk. I’m looking to achieve high potential returns …" at bounding box center [661, 416] width 567 height 32
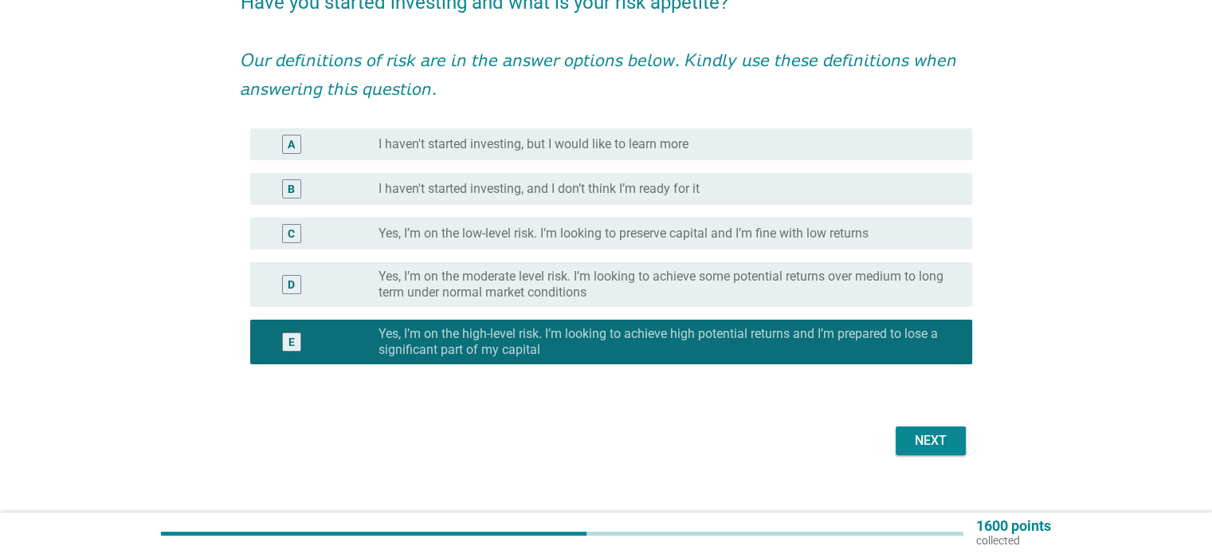
scroll to position [159, 0]
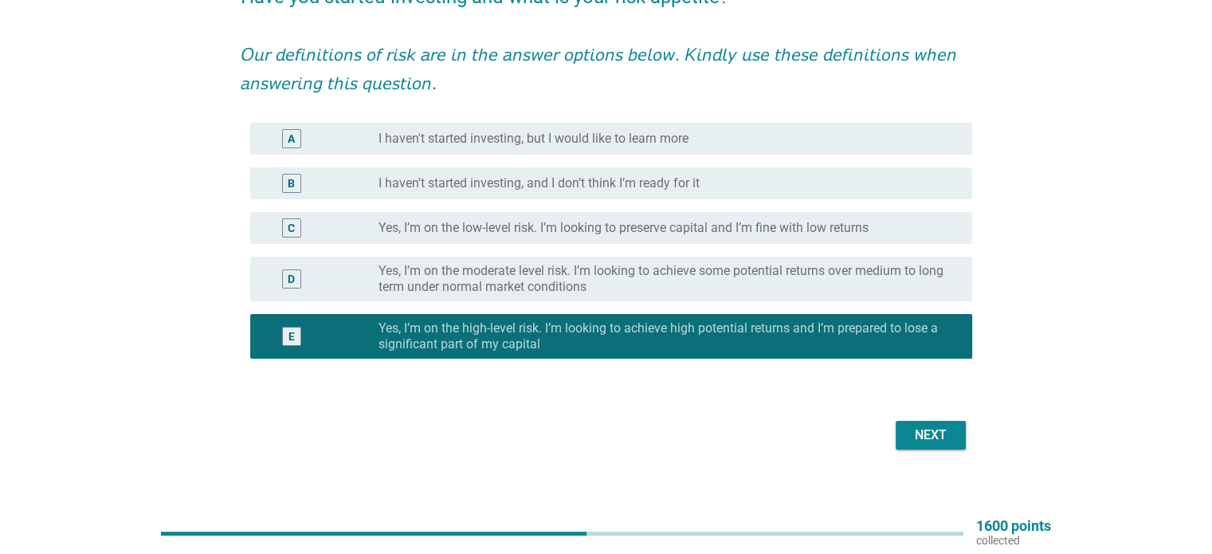
click at [922, 431] on div "Next" at bounding box center [930, 434] width 45 height 19
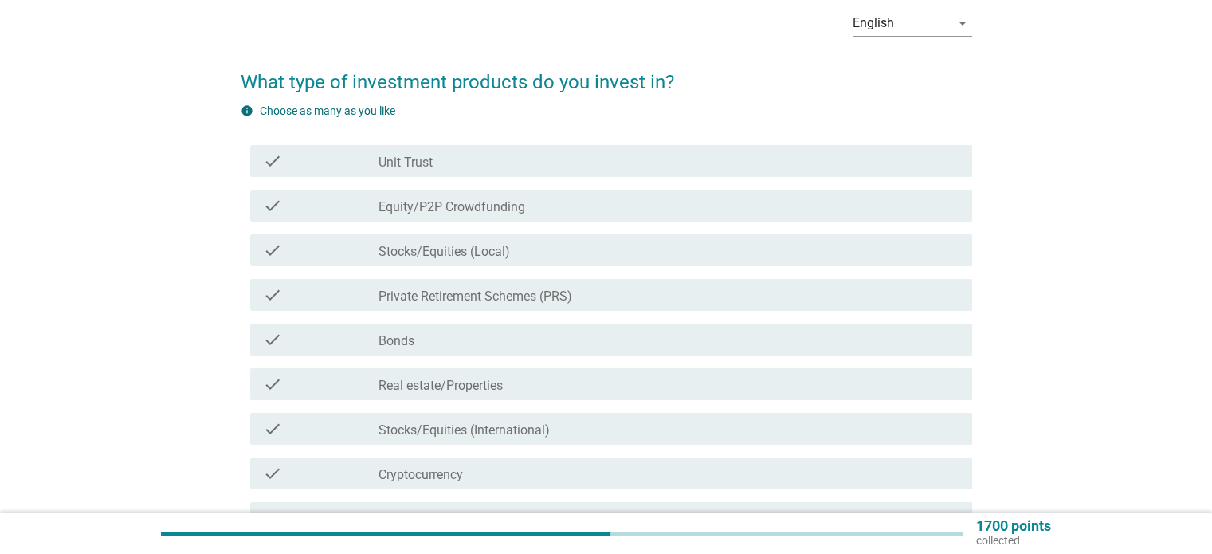
scroll to position [80, 0]
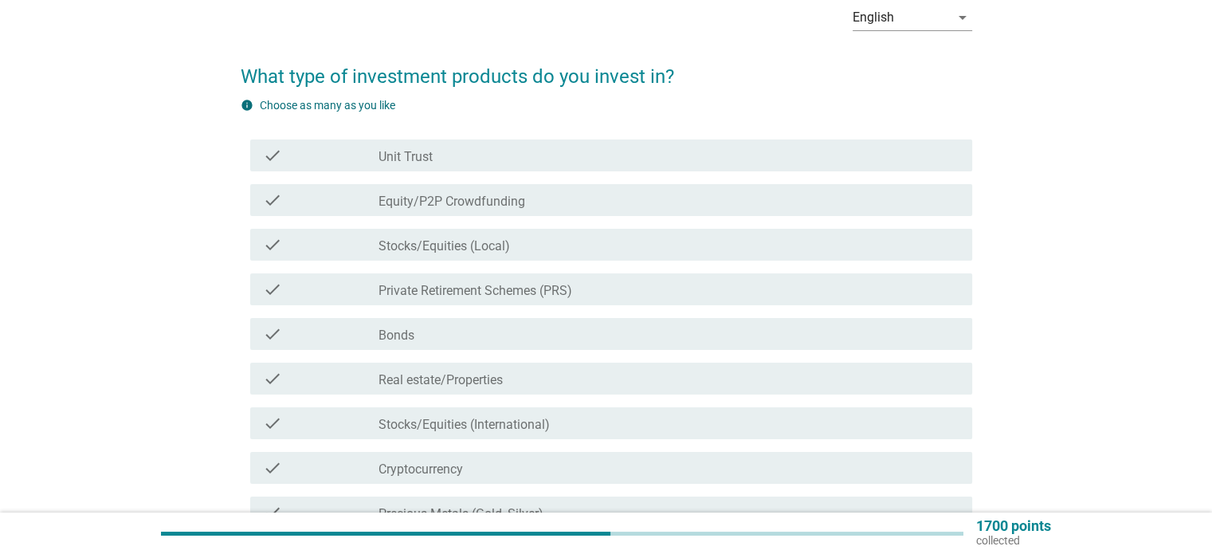
click at [392, 203] on label "Equity/P2P Crowdfunding" at bounding box center [451, 202] width 147 height 16
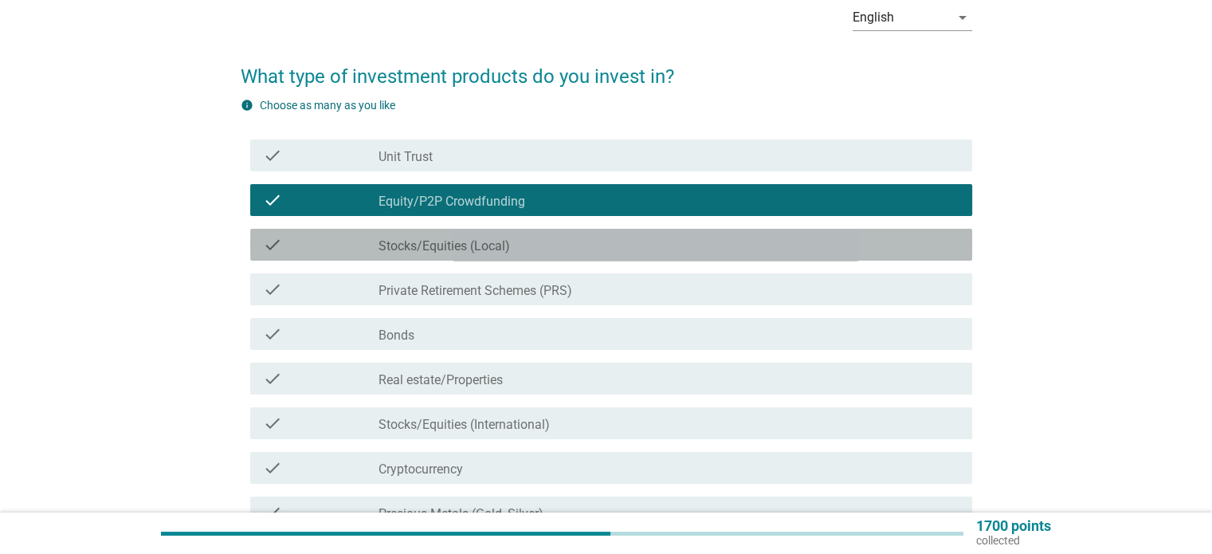
click at [404, 239] on label "Stocks/Equities (Local)" at bounding box center [443, 246] width 131 height 16
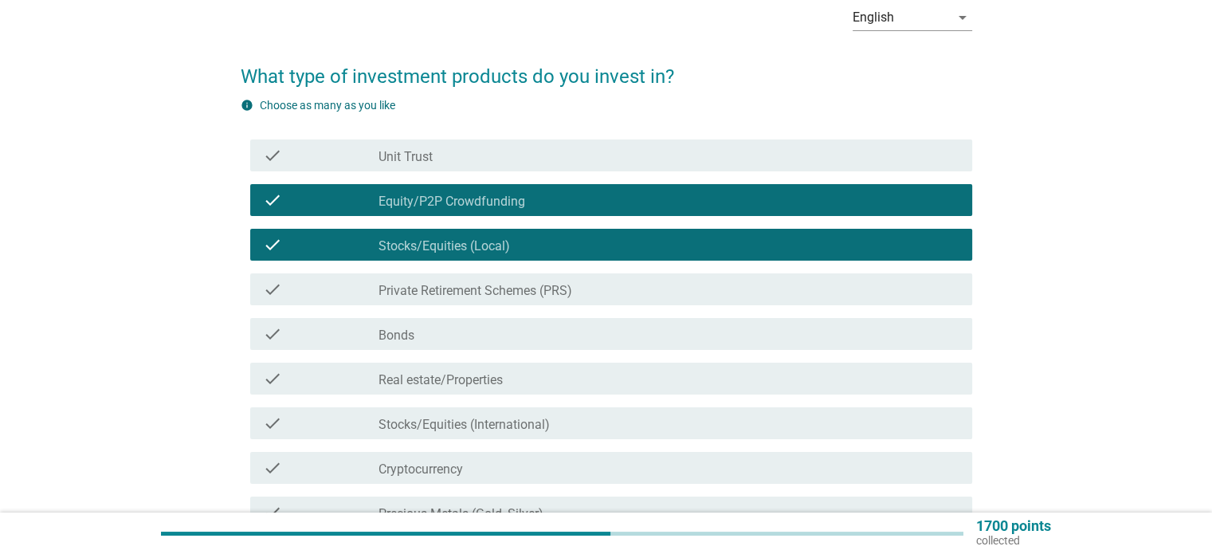
click at [421, 283] on label "Private Retirement Schemes (PRS)" at bounding box center [475, 291] width 194 height 16
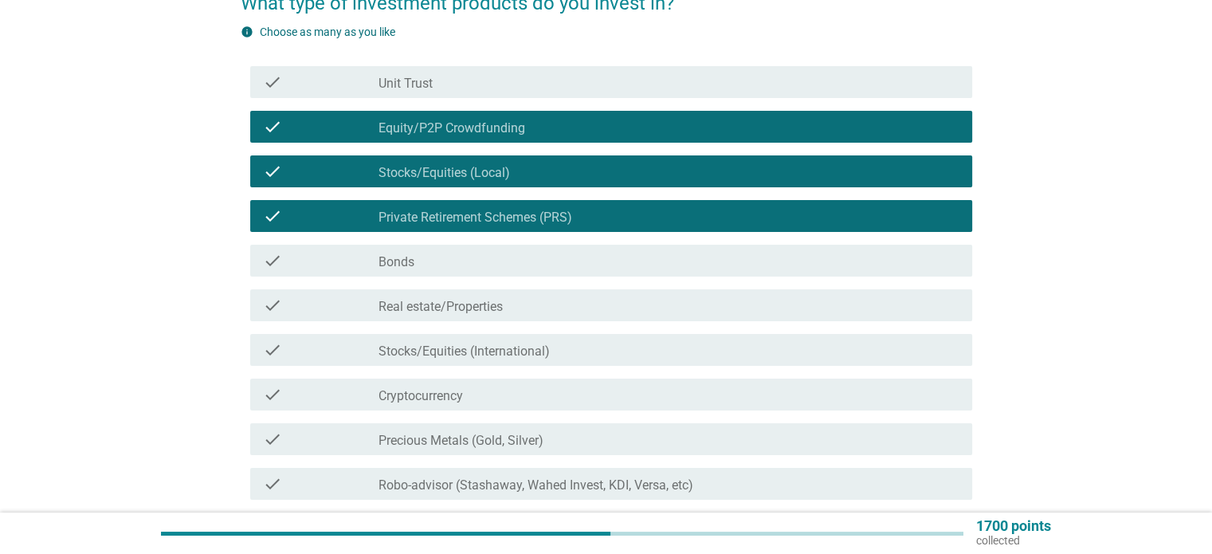
scroll to position [159, 0]
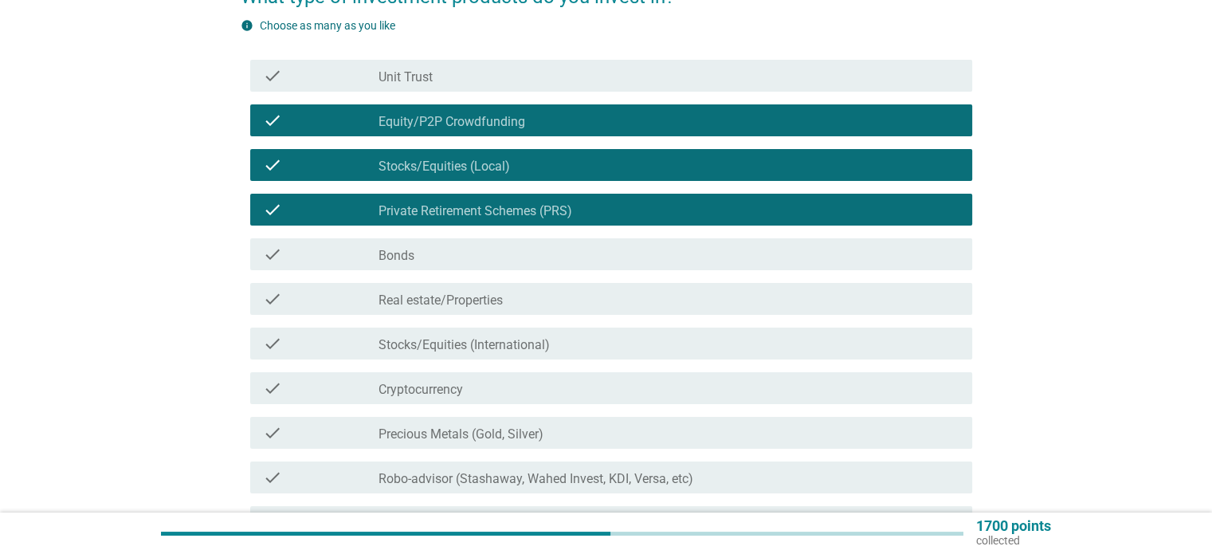
click at [456, 305] on label "Real estate/Properties" at bounding box center [440, 300] width 124 height 16
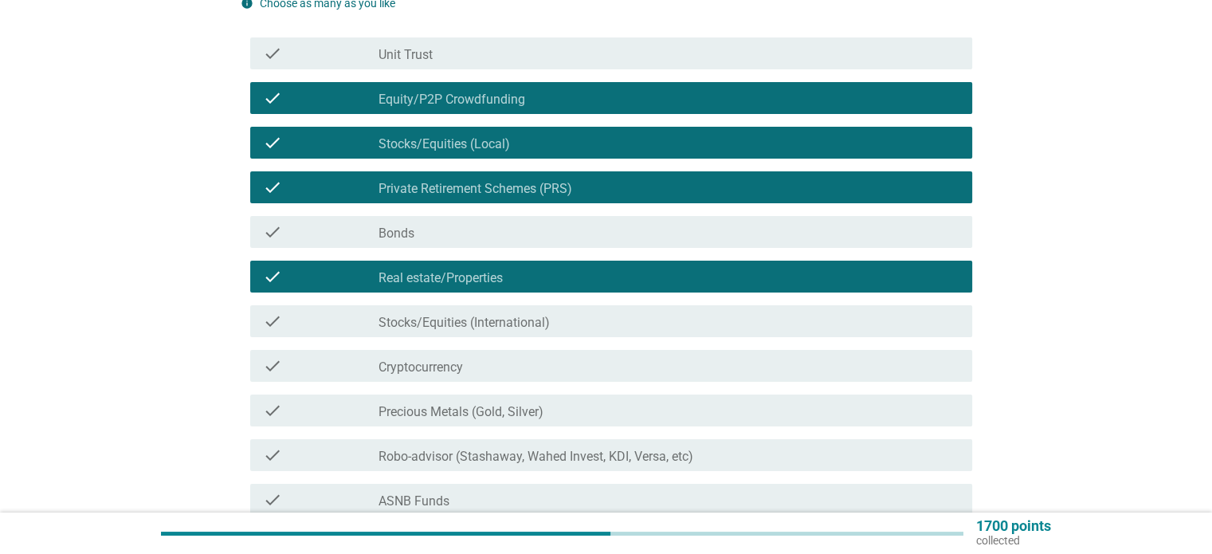
scroll to position [239, 0]
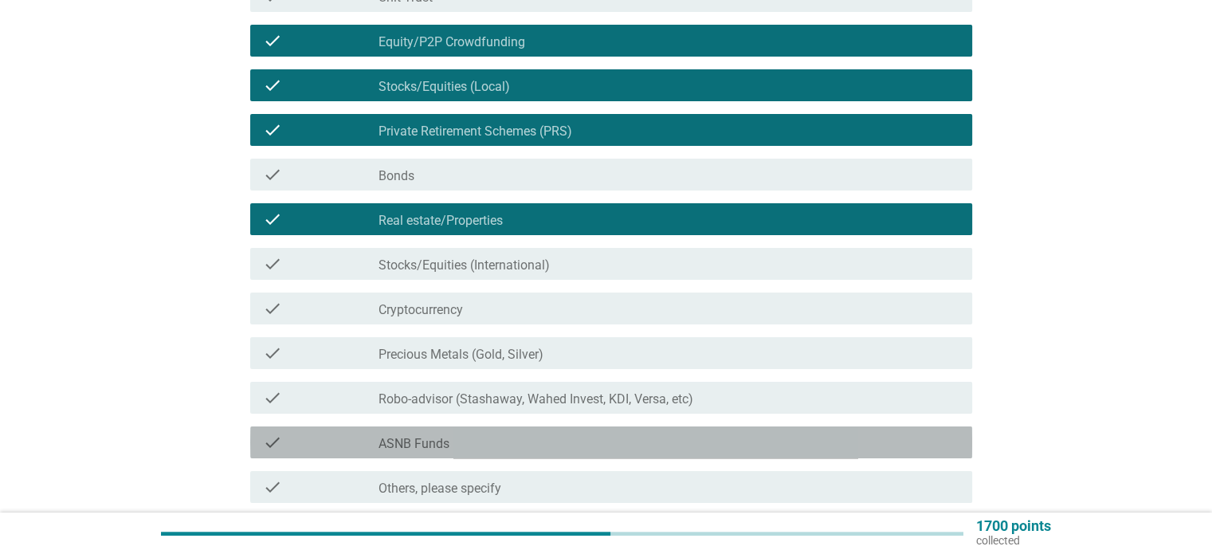
click at [536, 439] on div "check_box_outline_blank ASNB Funds" at bounding box center [668, 442] width 580 height 19
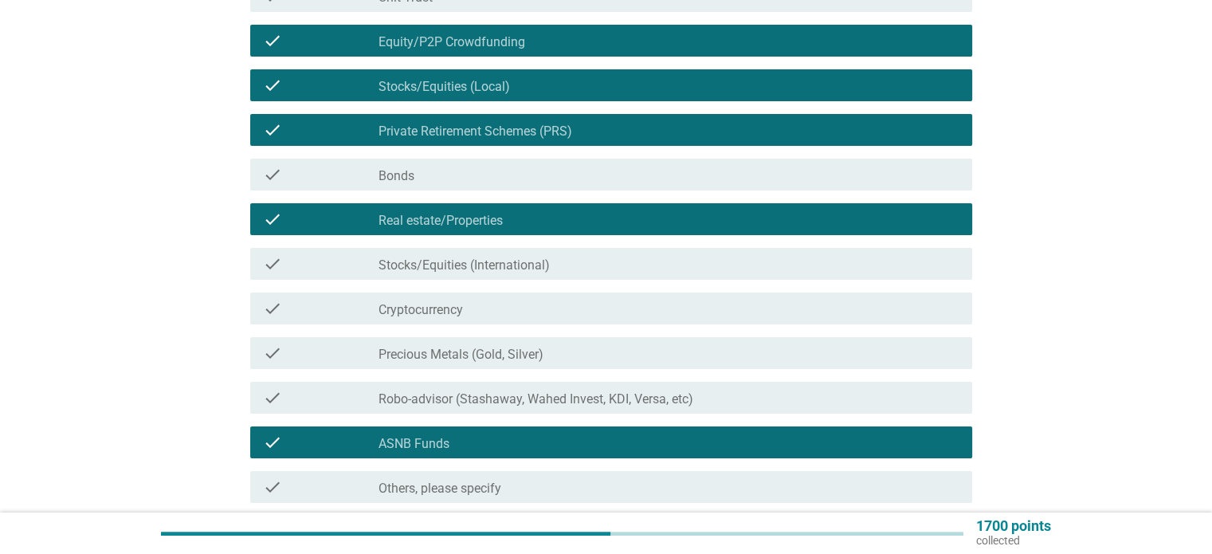
click at [511, 264] on label "Stocks/Equities (International)" at bounding box center [463, 265] width 171 height 16
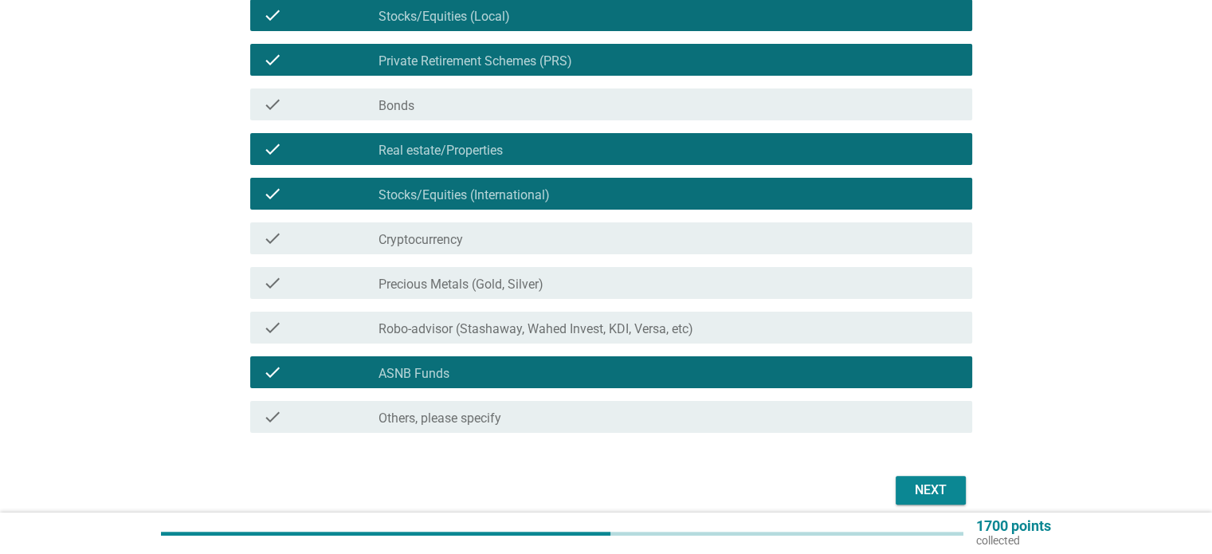
scroll to position [319, 0]
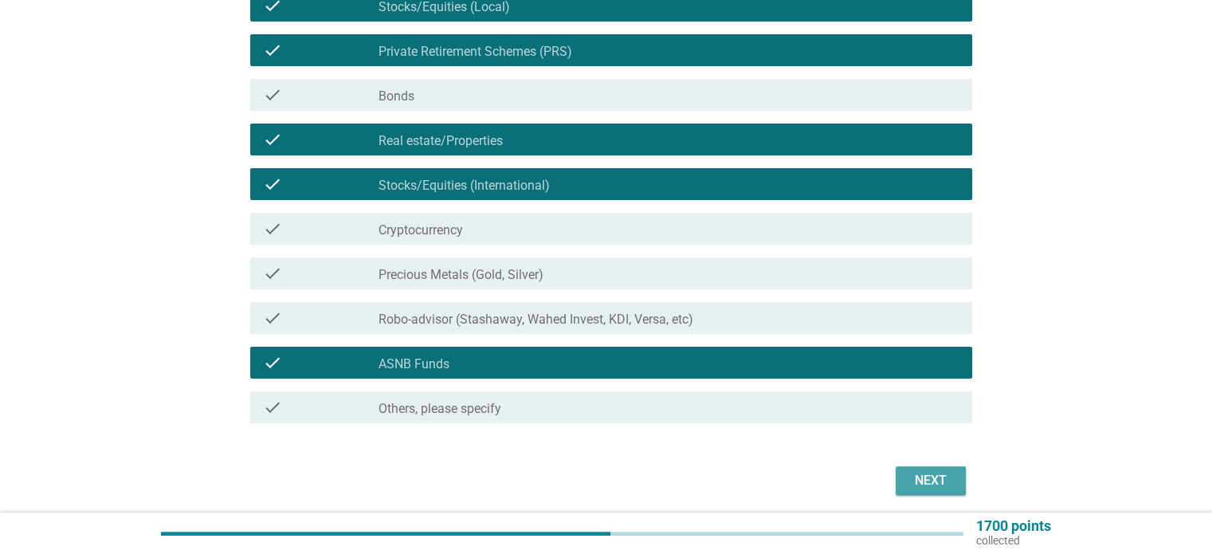
click at [930, 490] on button "Next" at bounding box center [930, 480] width 70 height 29
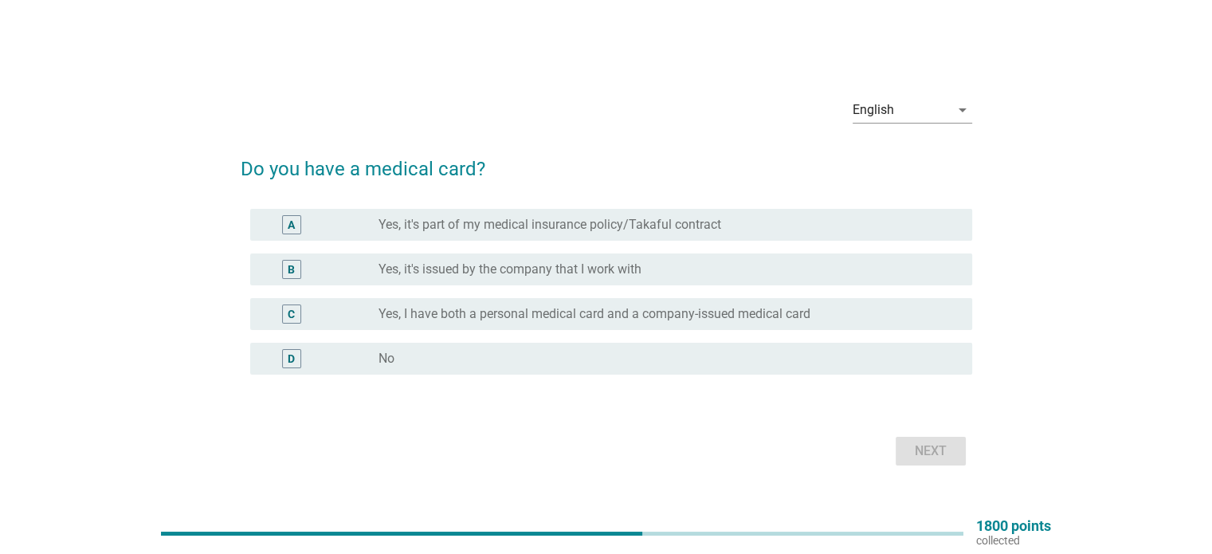
click at [468, 356] on div "radio_button_unchecked No" at bounding box center [661, 359] width 567 height 16
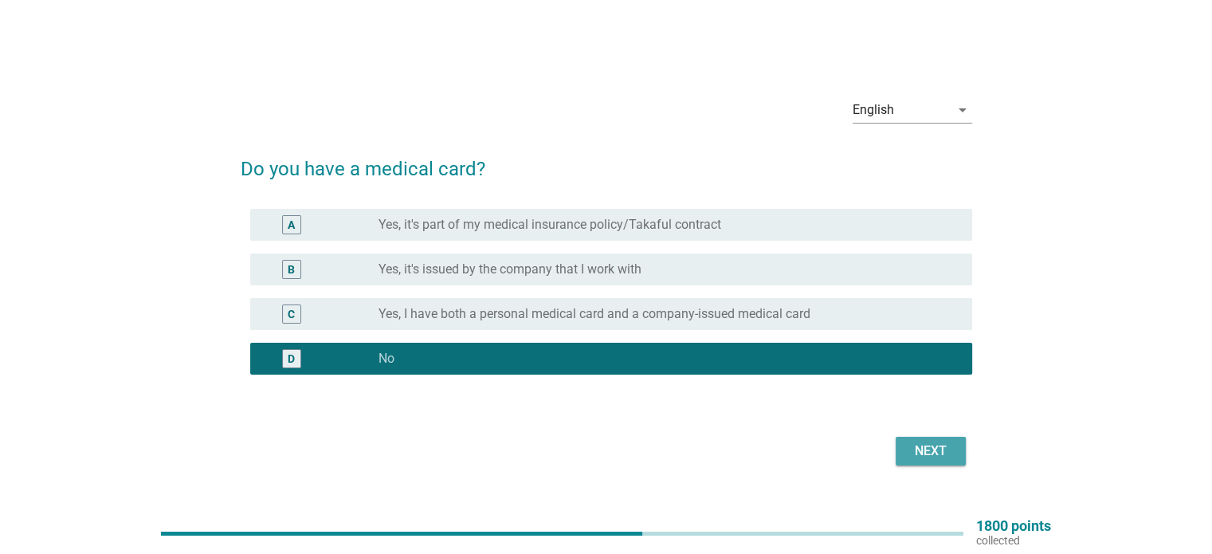
click at [919, 458] on div "Next" at bounding box center [930, 450] width 45 height 19
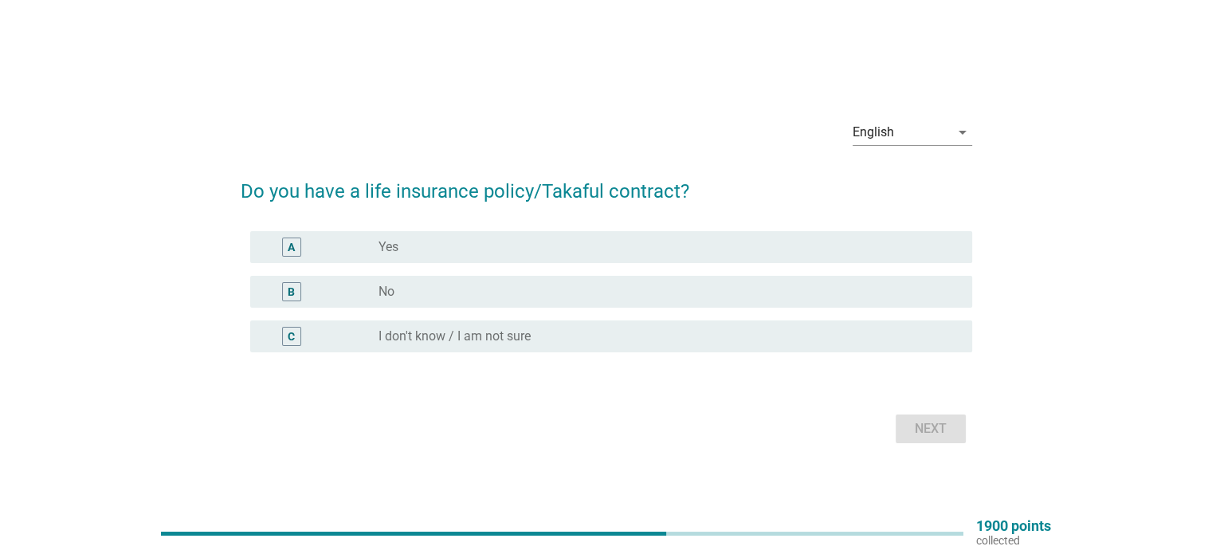
click at [449, 292] on div "radio_button_unchecked No" at bounding box center [661, 292] width 567 height 16
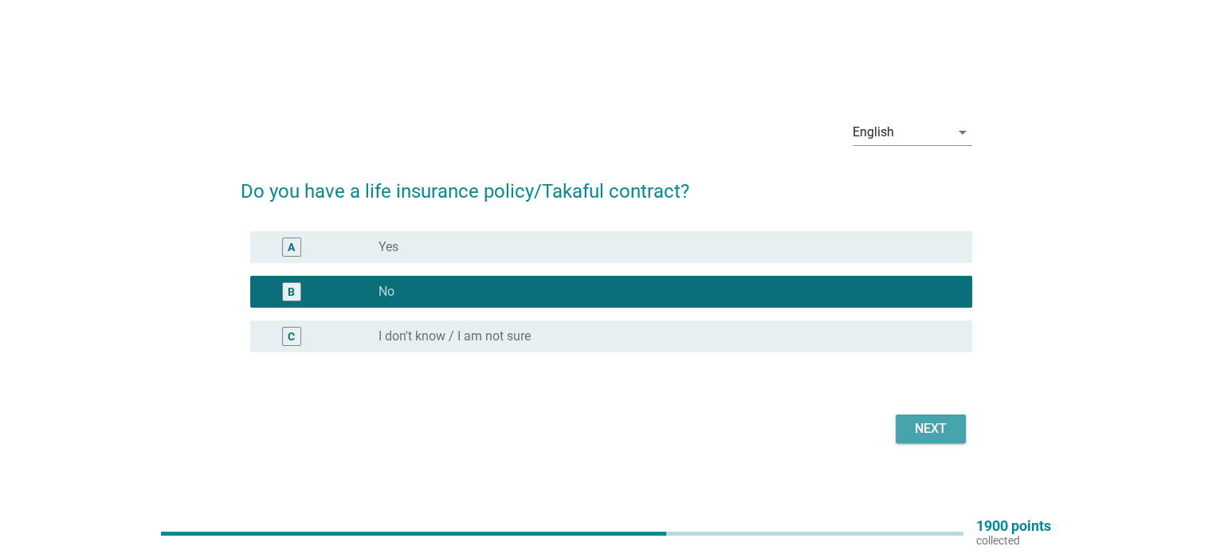
click at [930, 432] on div "Next" at bounding box center [930, 428] width 45 height 19
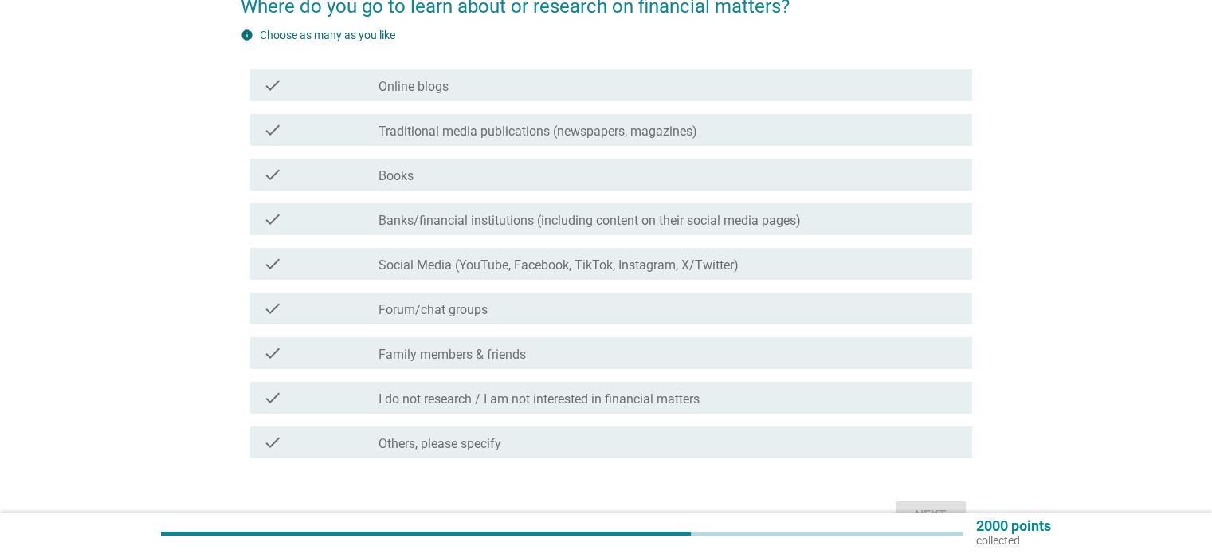
scroll to position [159, 0]
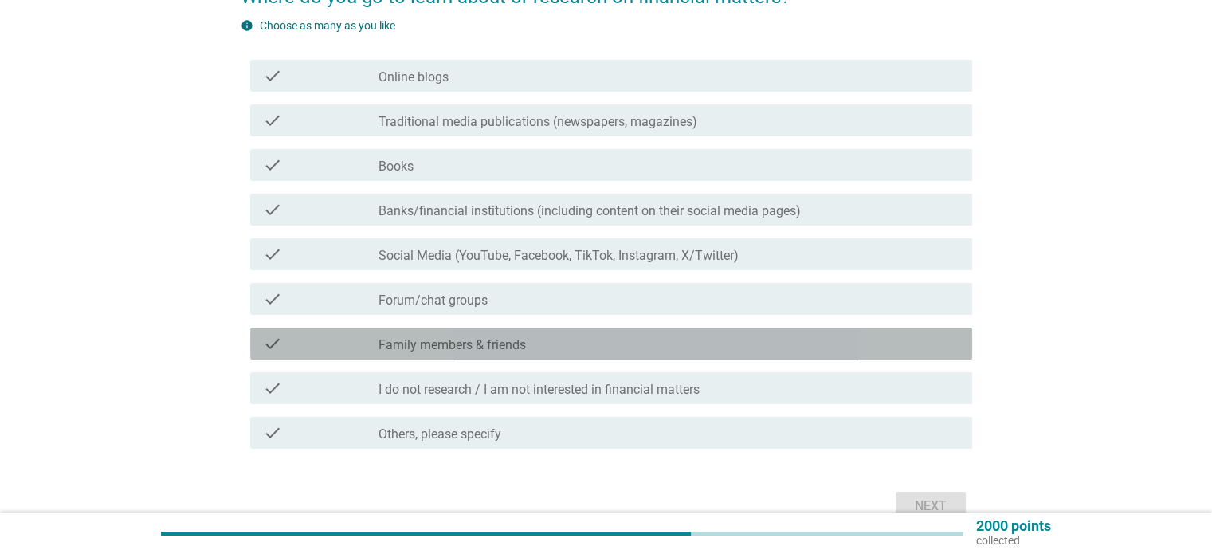
click at [437, 334] on div "check_box_outline_blank Family members & friends" at bounding box center [668, 343] width 580 height 19
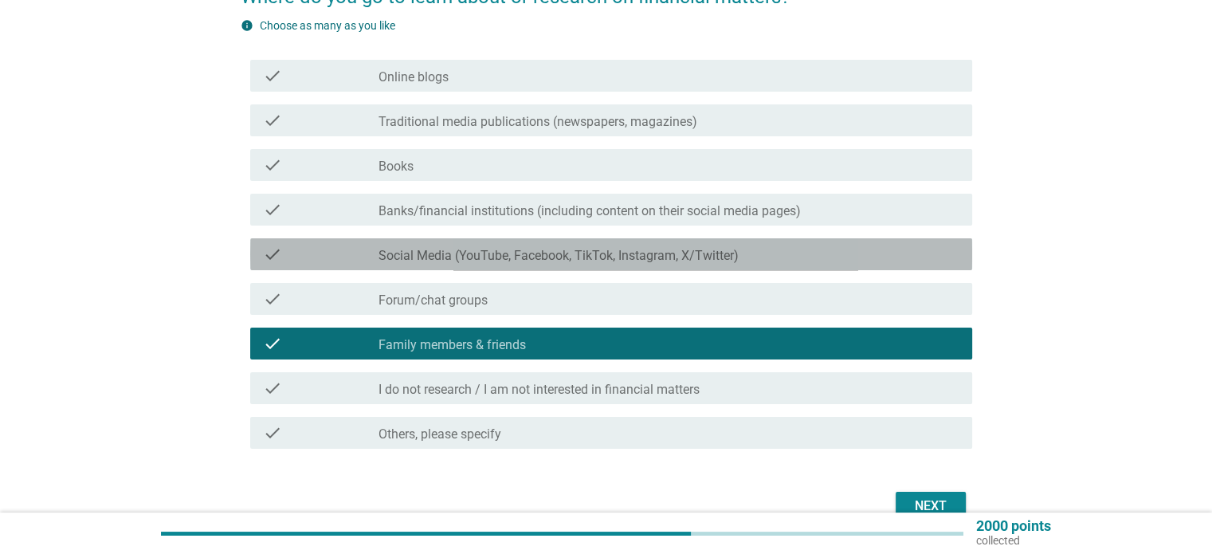
click at [418, 250] on label "Social Media (YouTube, Facebook, TikTok, Instagram, X/Twitter)" at bounding box center [558, 256] width 360 height 16
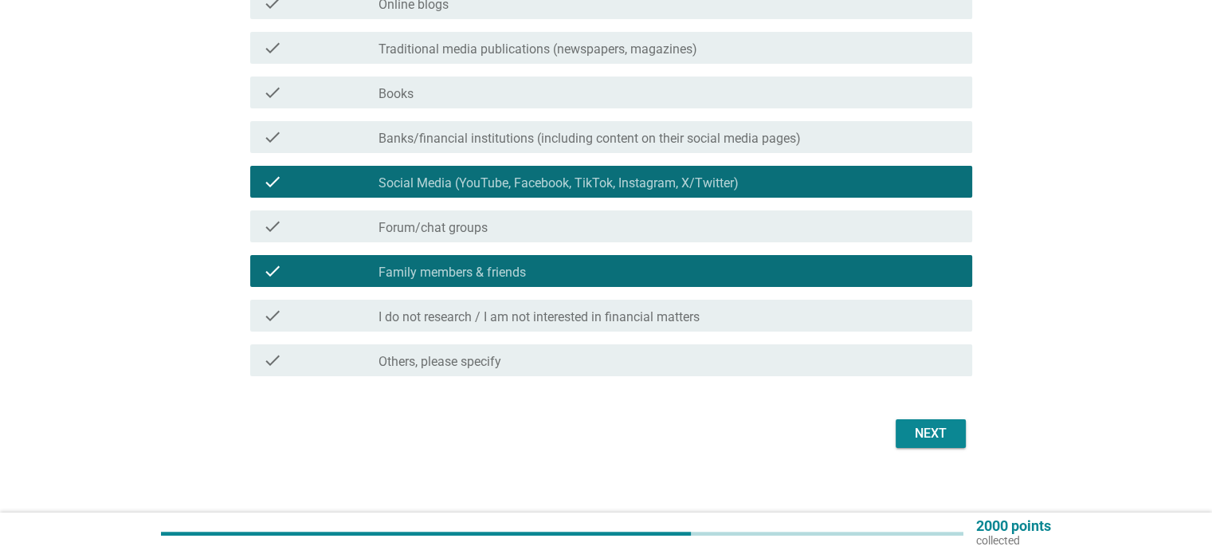
scroll to position [239, 0]
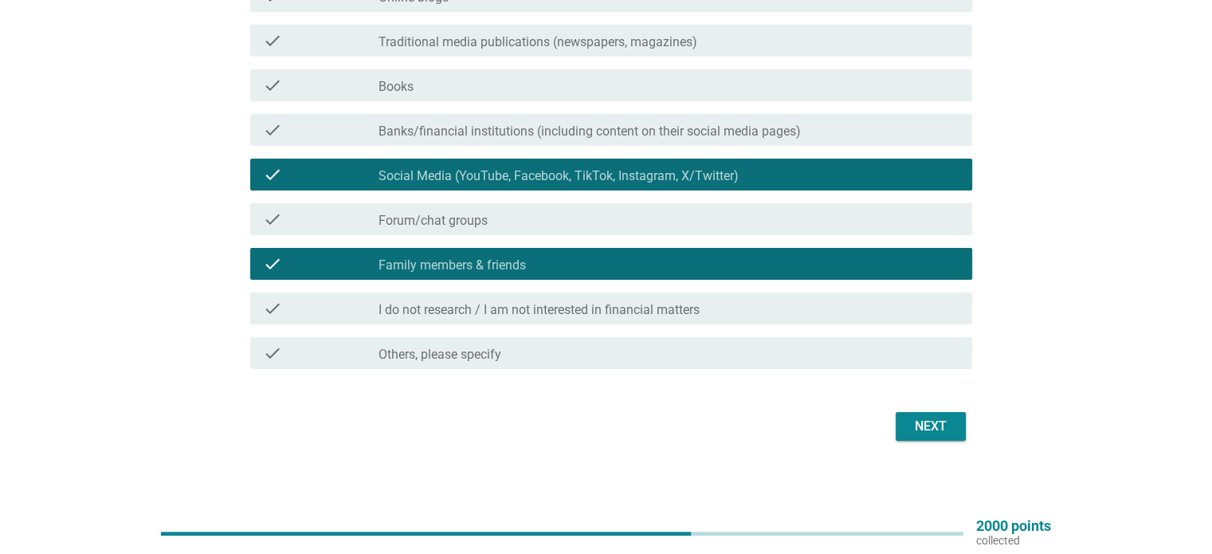
click at [926, 425] on div "Next" at bounding box center [930, 426] width 45 height 19
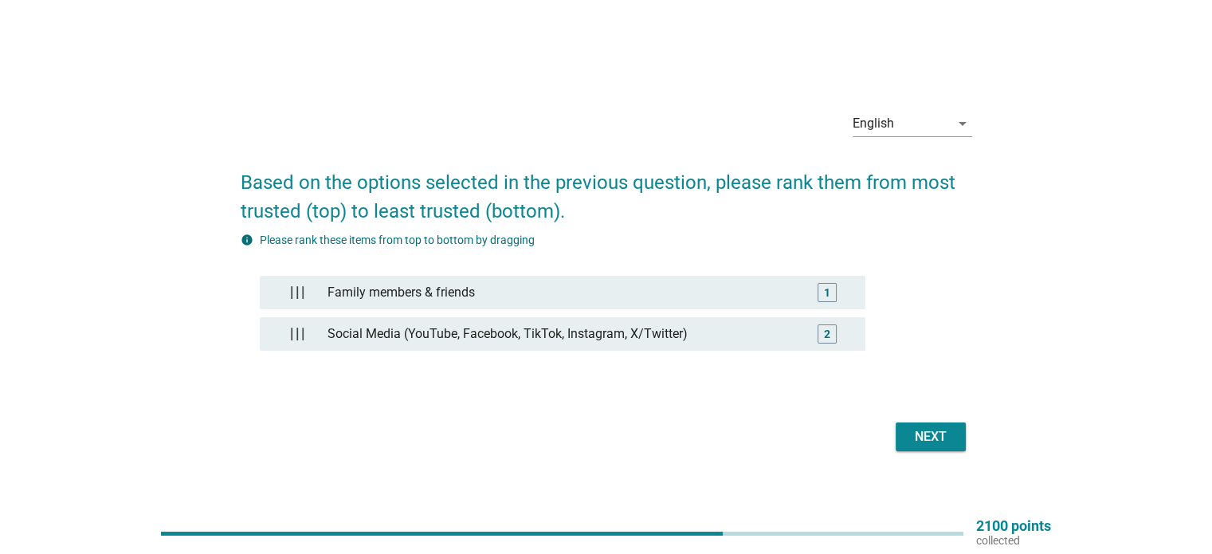
click at [934, 440] on div "Next" at bounding box center [930, 436] width 45 height 19
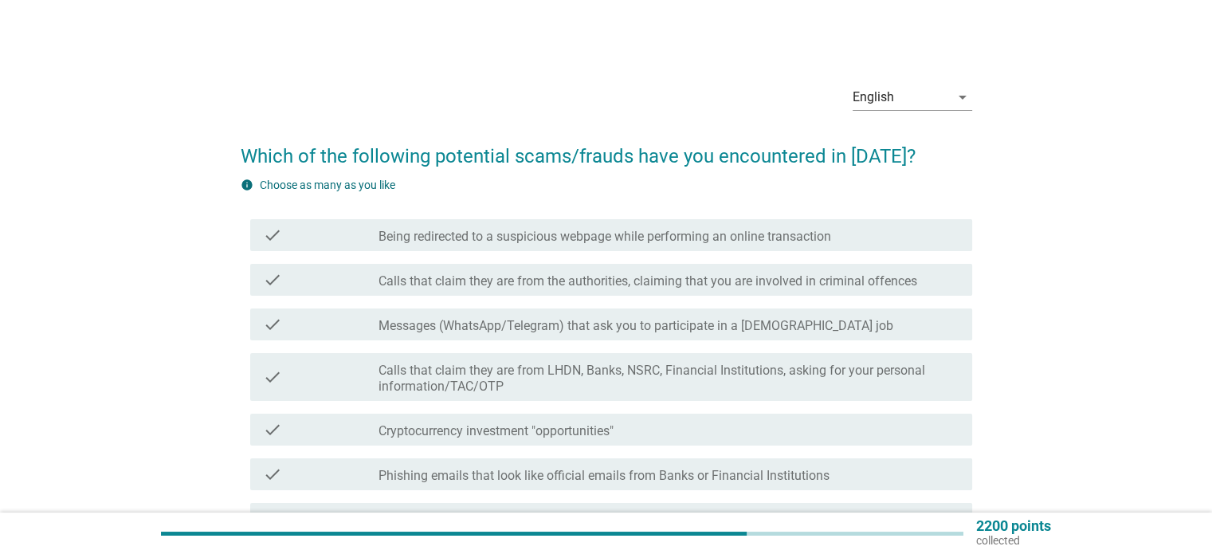
click at [497, 319] on label "Messages (WhatsApp/Telegram) that ask you to participate in a [DEMOGRAPHIC_DATA…" at bounding box center [635, 326] width 515 height 16
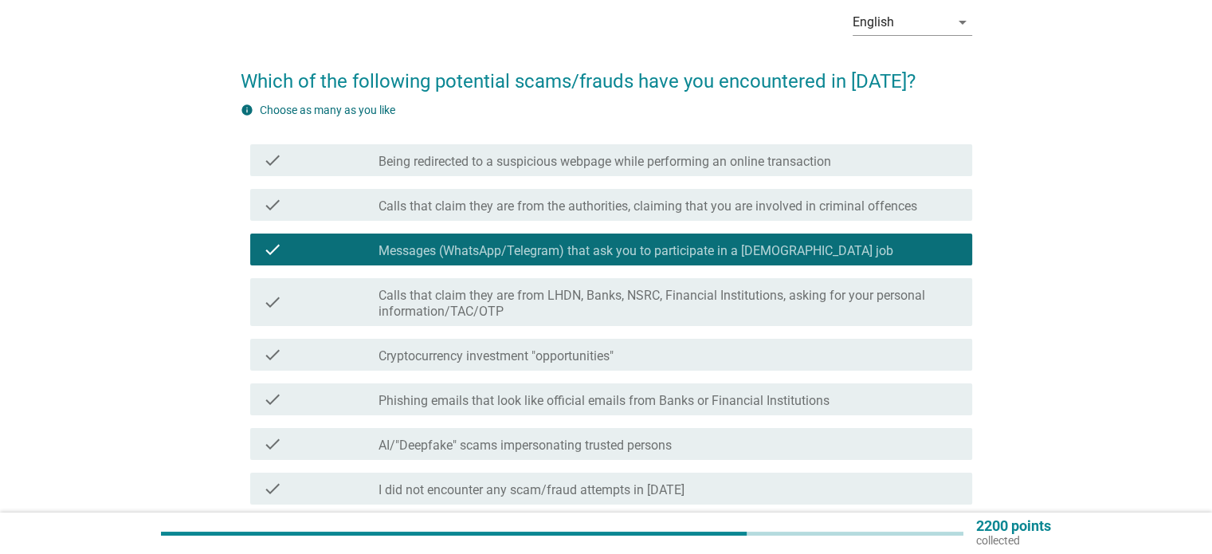
scroll to position [80, 0]
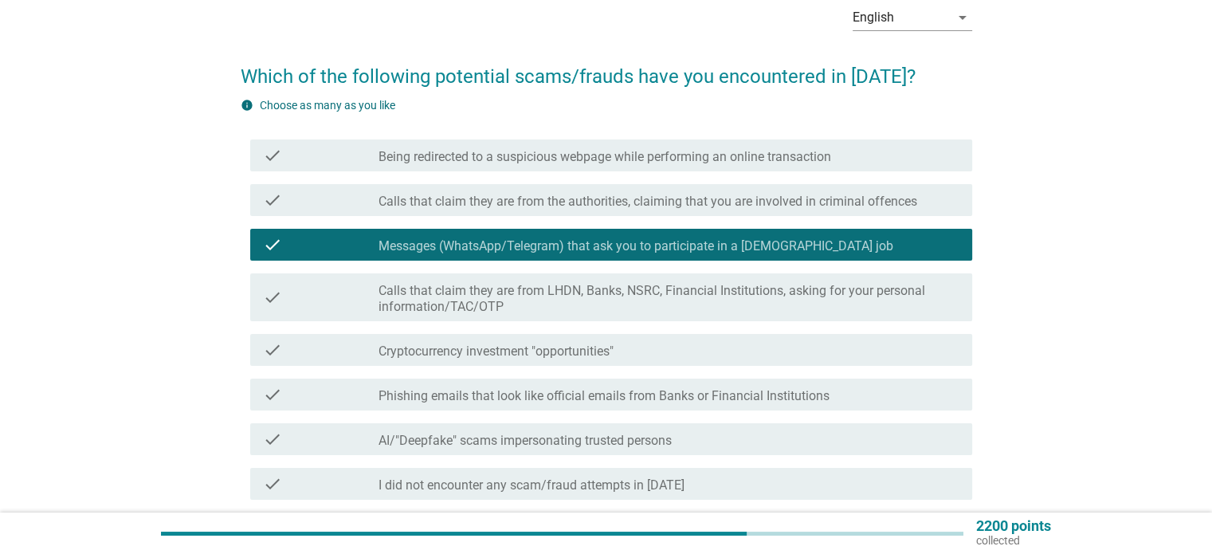
click at [533, 306] on label "Calls that claim they are from LHDN, Banks, NSRC, Financial Institutions, askin…" at bounding box center [668, 299] width 580 height 32
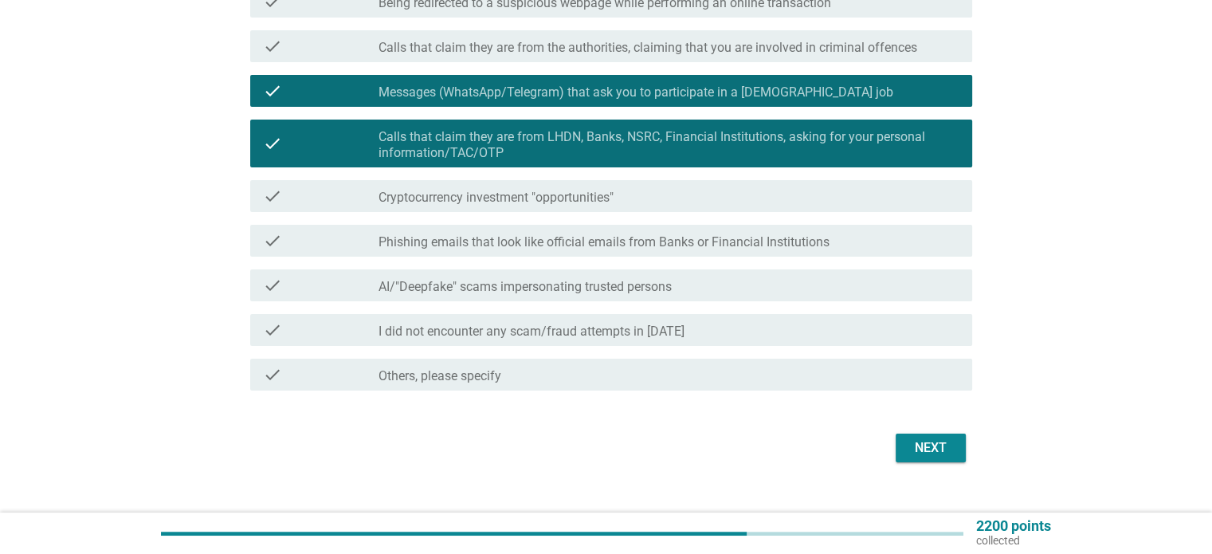
scroll to position [239, 0]
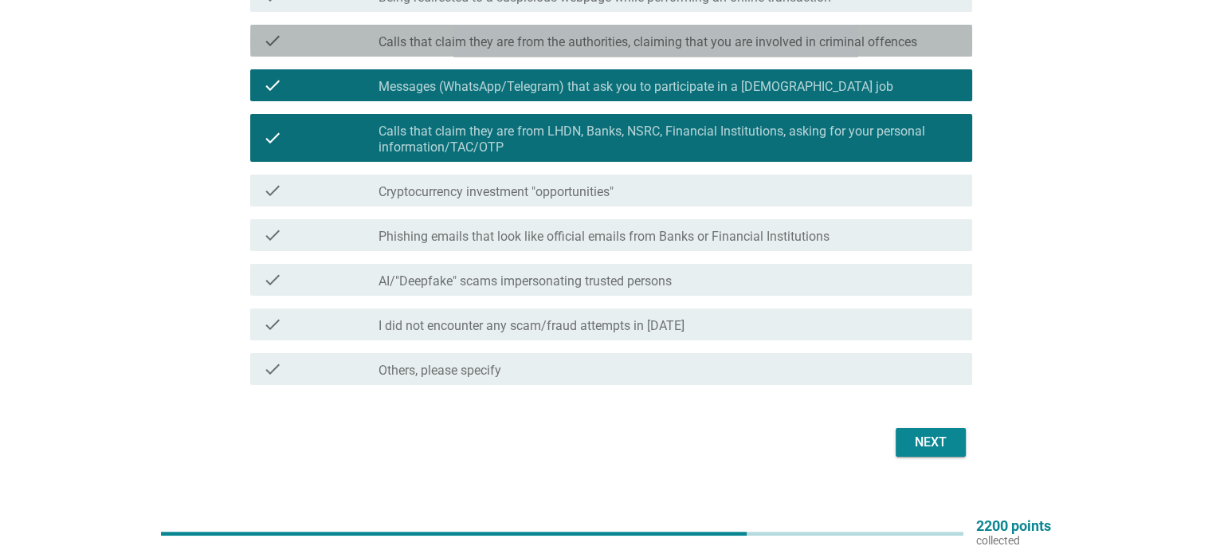
click at [776, 49] on label "Calls that claim they are from the authorities, claiming that you are involved …" at bounding box center [647, 42] width 539 height 16
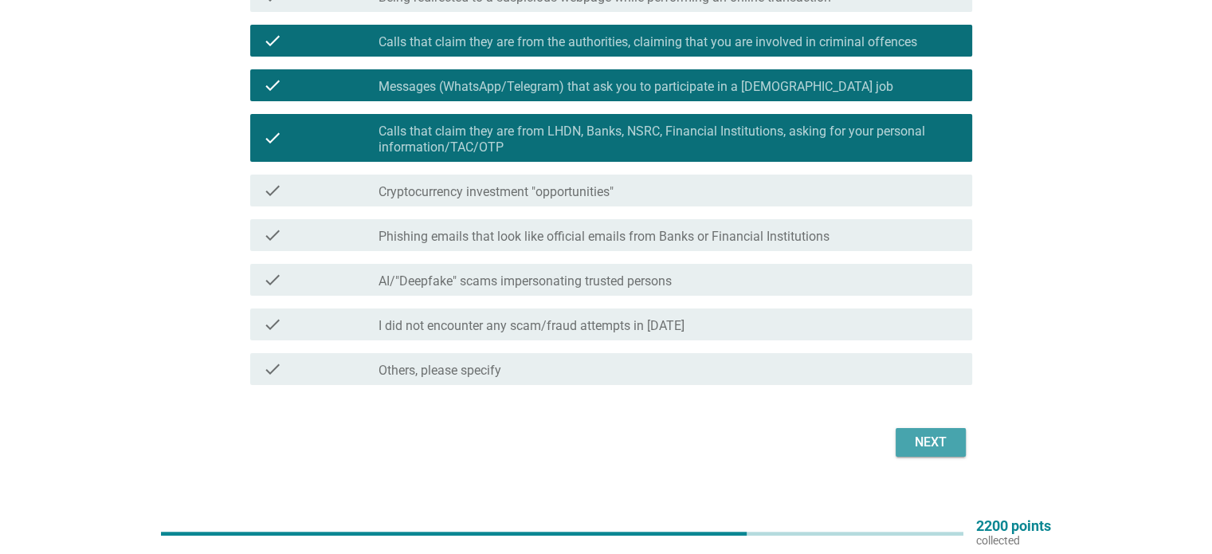
click at [946, 447] on div "Next" at bounding box center [930, 442] width 45 height 19
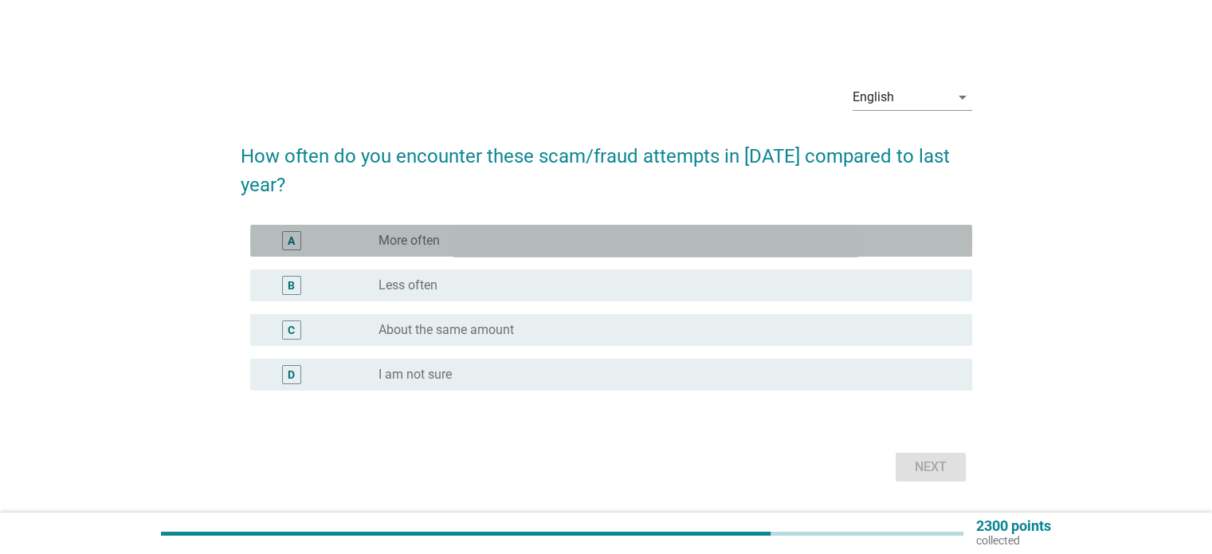
click at [383, 253] on div "A radio_button_unchecked More often" at bounding box center [611, 241] width 722 height 32
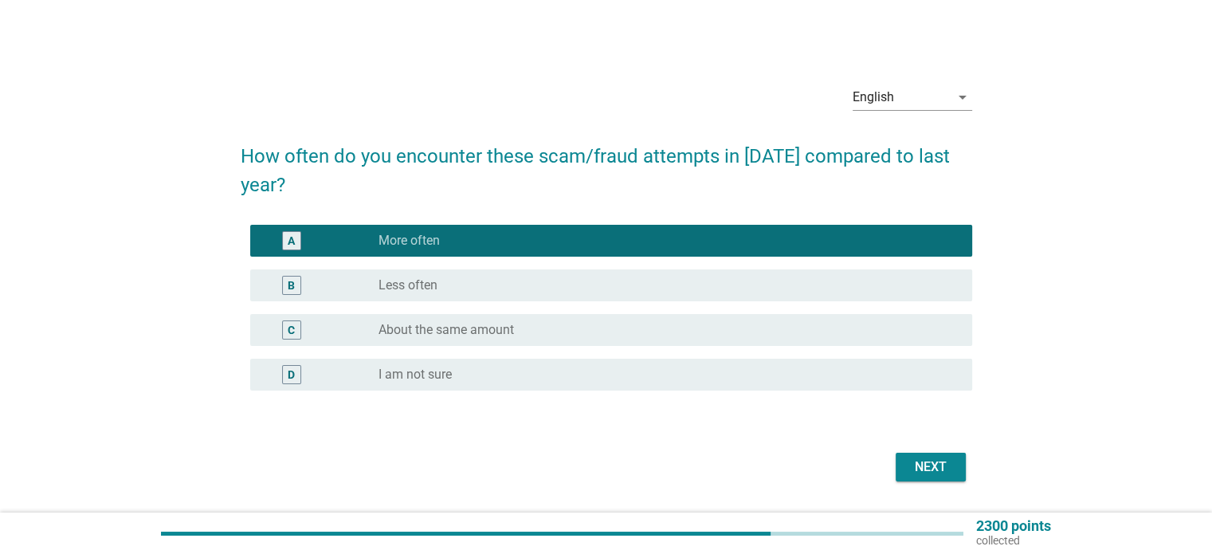
click at [902, 472] on button "Next" at bounding box center [930, 466] width 70 height 29
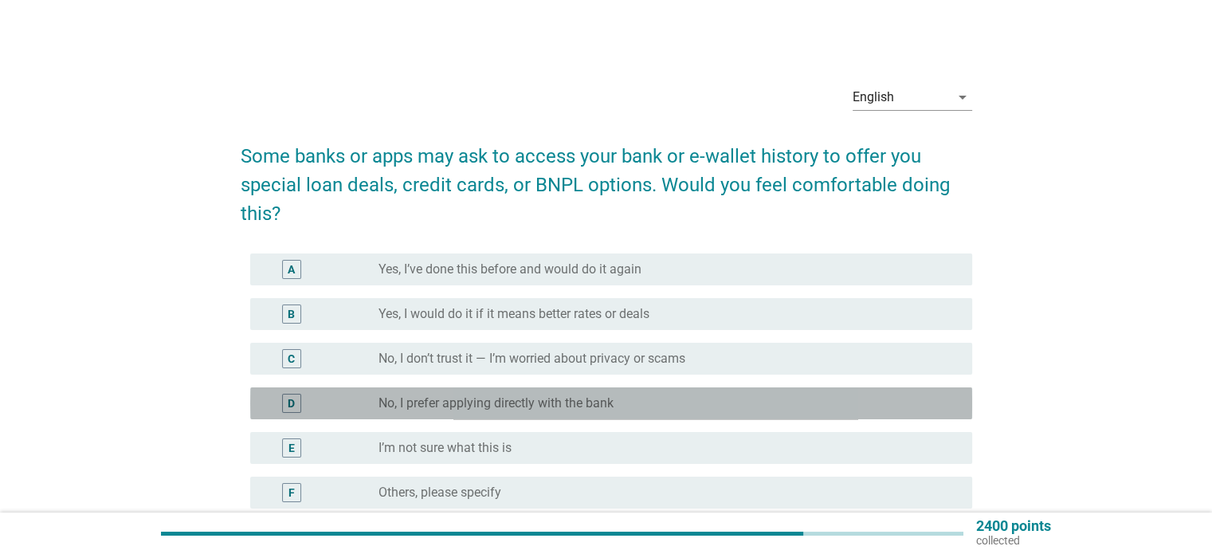
click at [441, 398] on label "No, I prefer applying directly with the bank" at bounding box center [495, 403] width 235 height 16
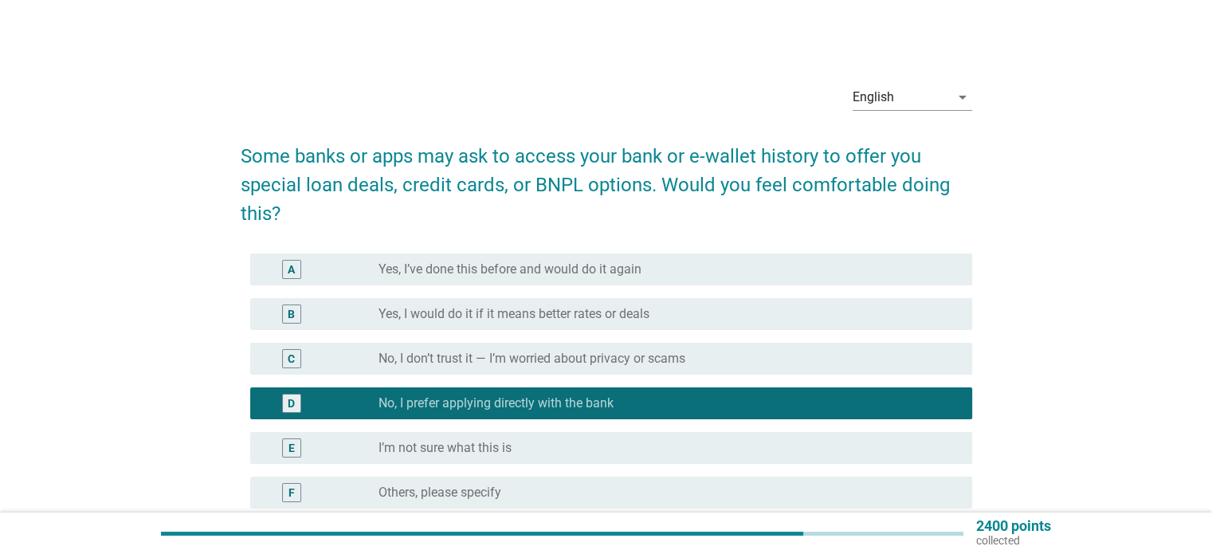
click at [495, 360] on label "No, I don’t trust it — I’m worried about privacy or scams" at bounding box center [531, 359] width 307 height 16
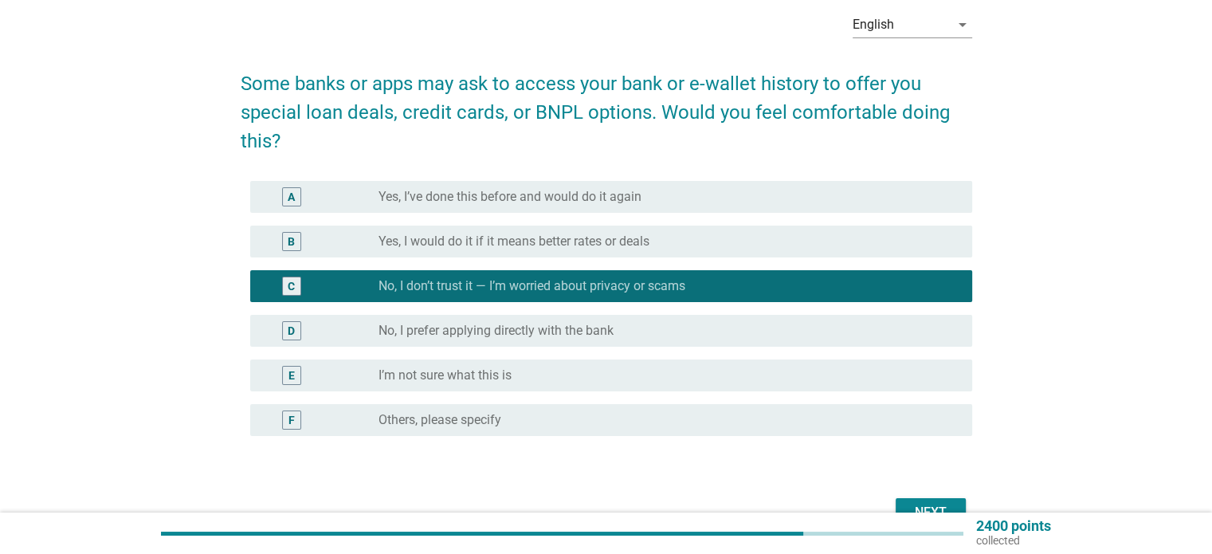
scroll to position [80, 0]
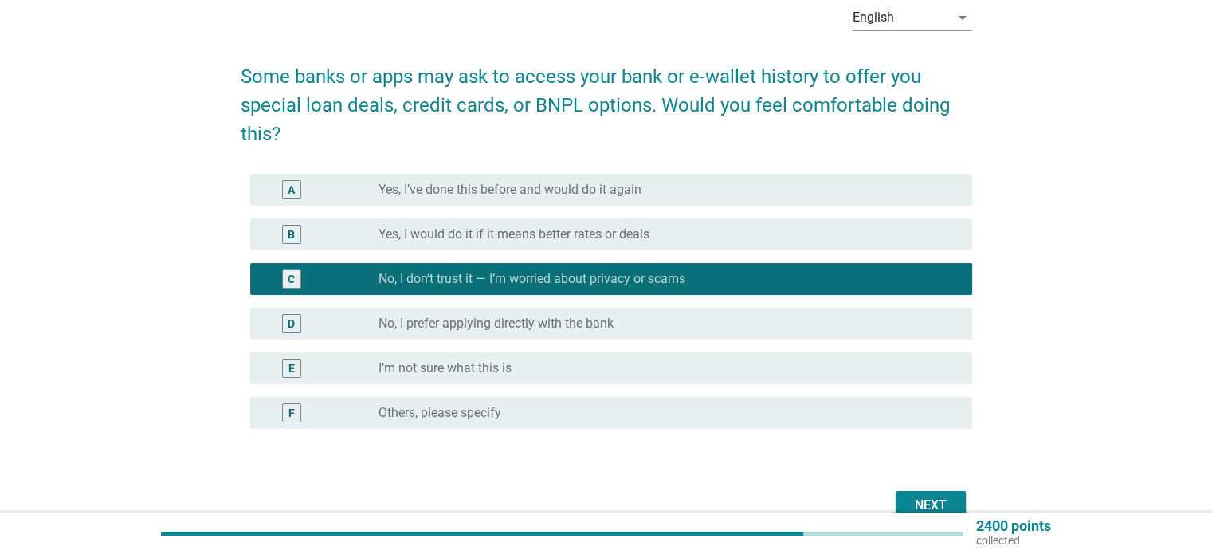
click at [493, 323] on label "No, I prefer applying directly with the bank" at bounding box center [495, 323] width 235 height 16
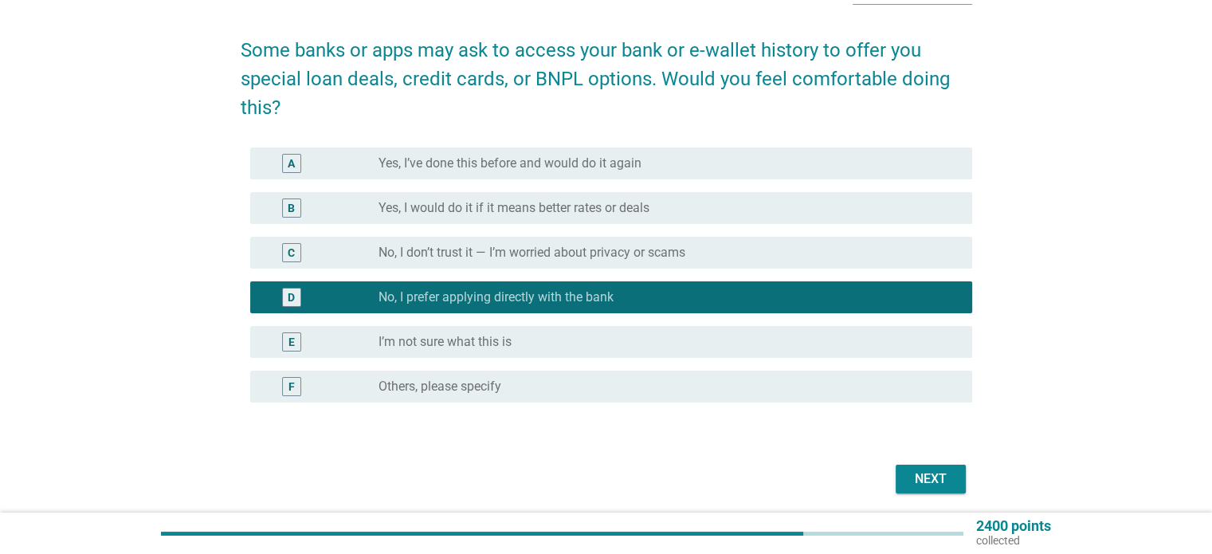
scroll to position [159, 0]
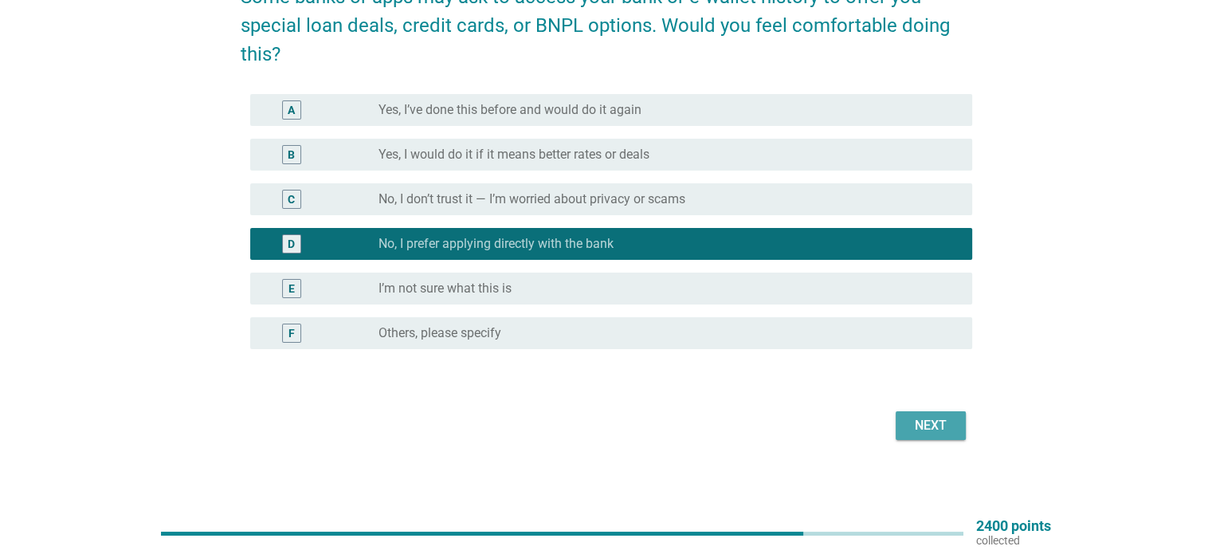
click at [946, 423] on div "Next" at bounding box center [930, 425] width 45 height 19
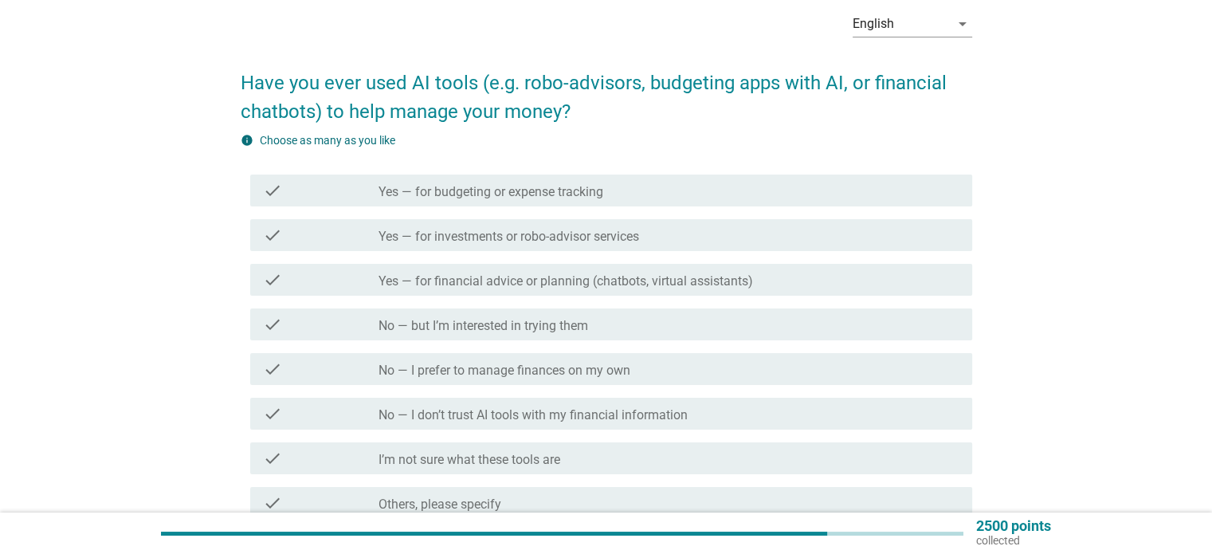
scroll to position [80, 0]
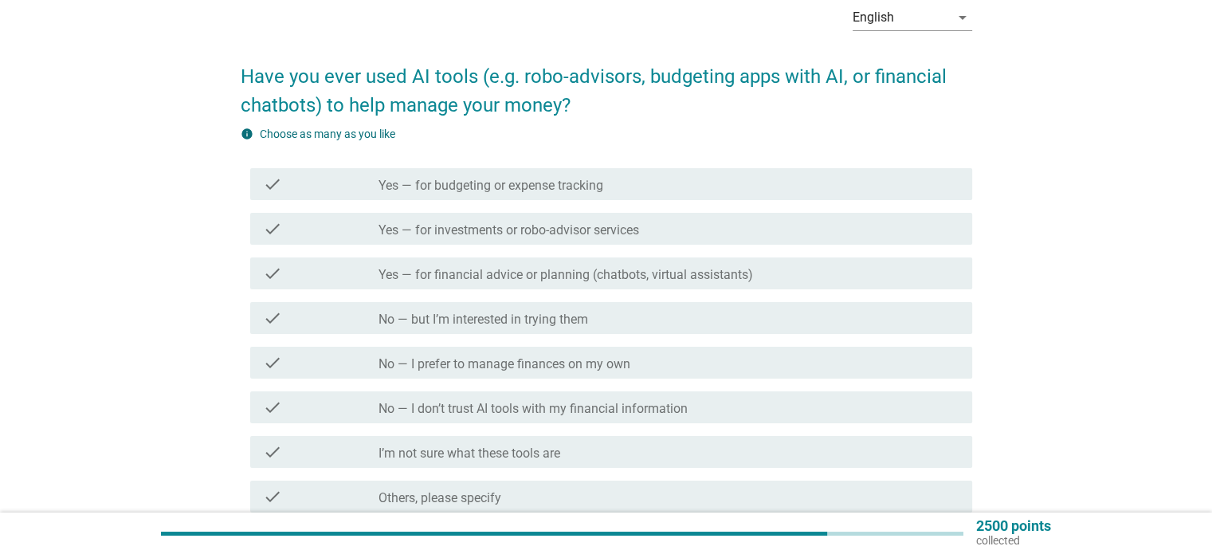
click at [451, 358] on label "No — I prefer to manage finances on my own" at bounding box center [504, 364] width 252 height 16
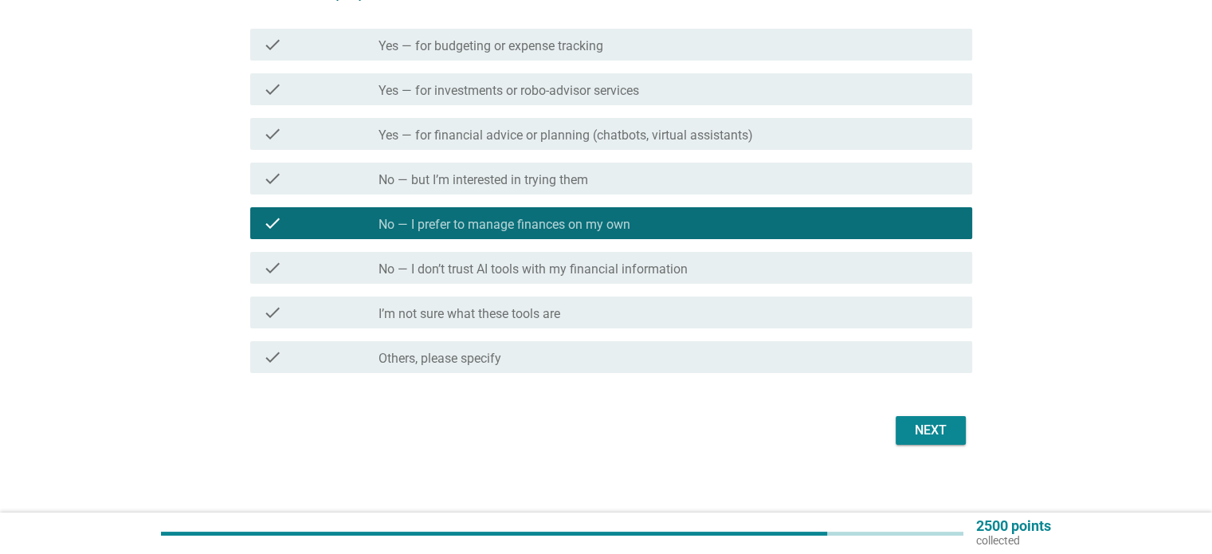
scroll to position [227, 0]
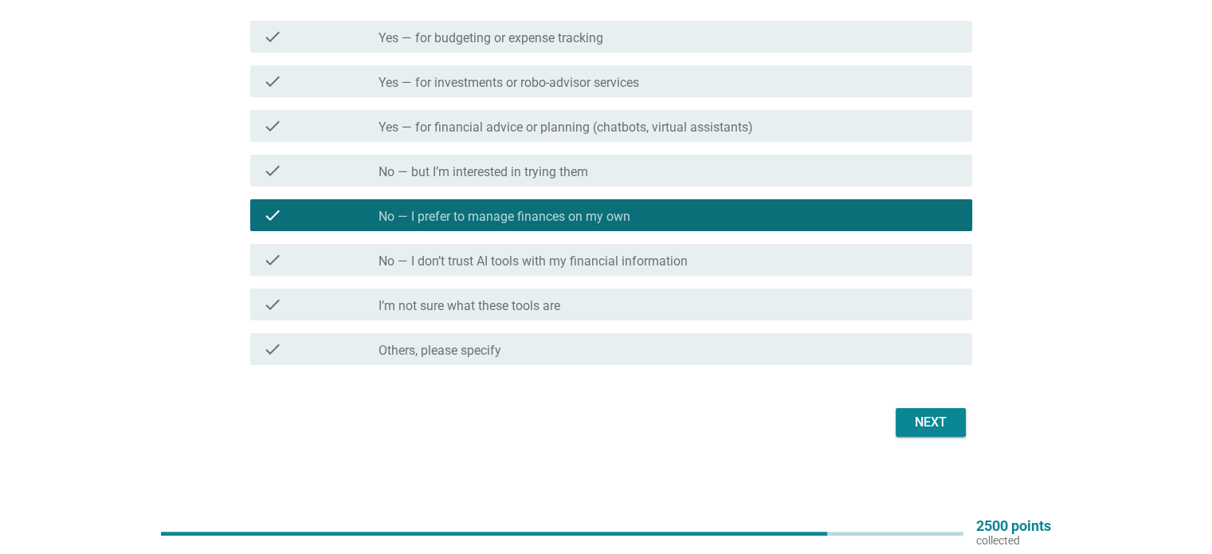
click at [918, 424] on div "Next" at bounding box center [930, 422] width 45 height 19
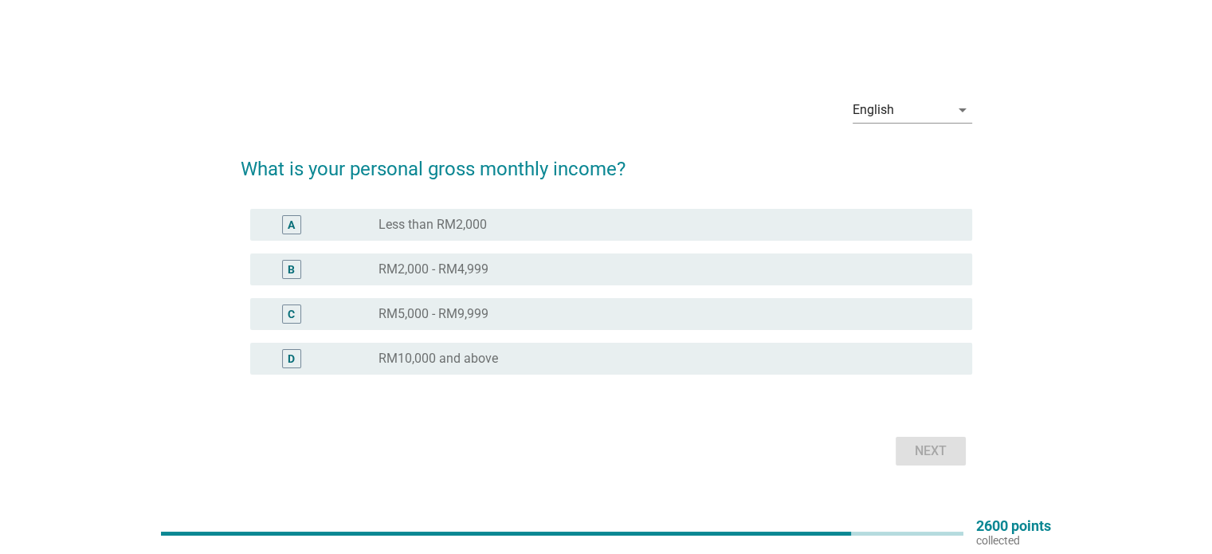
click at [413, 327] on div "C radio_button_unchecked RM5,000 - RM9,999" at bounding box center [611, 314] width 722 height 32
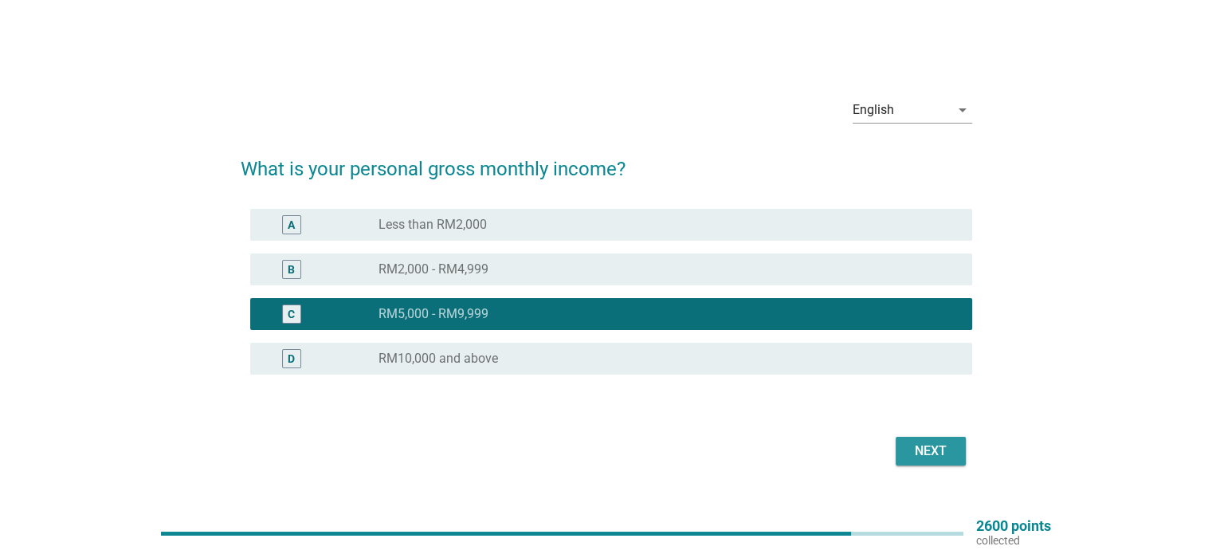
click at [918, 452] on div "Next" at bounding box center [930, 450] width 45 height 19
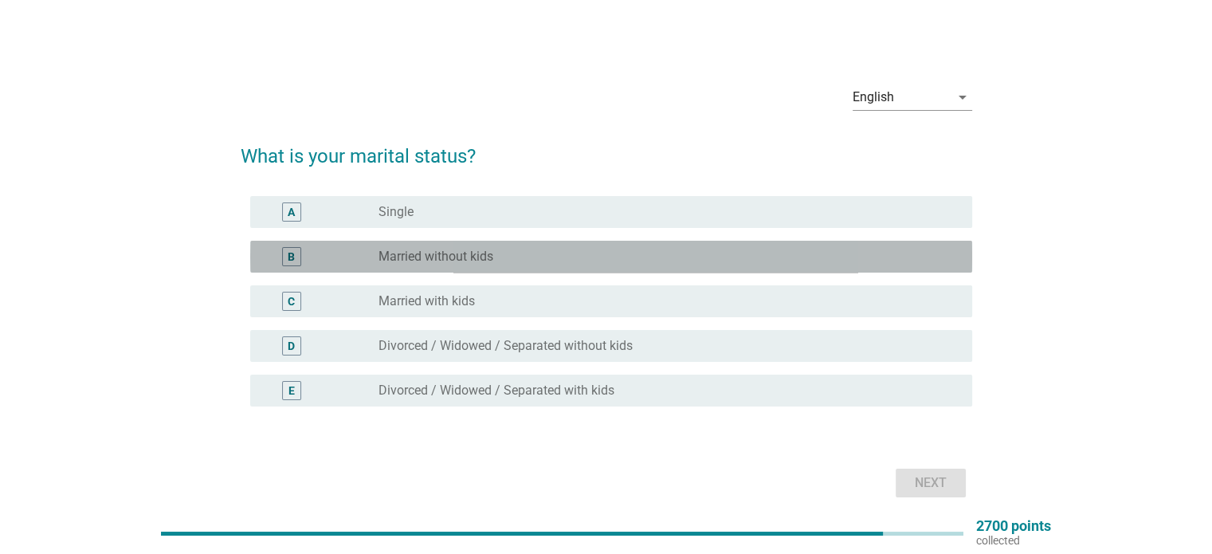
click at [513, 254] on div "radio_button_unchecked Married without kids" at bounding box center [661, 257] width 567 height 16
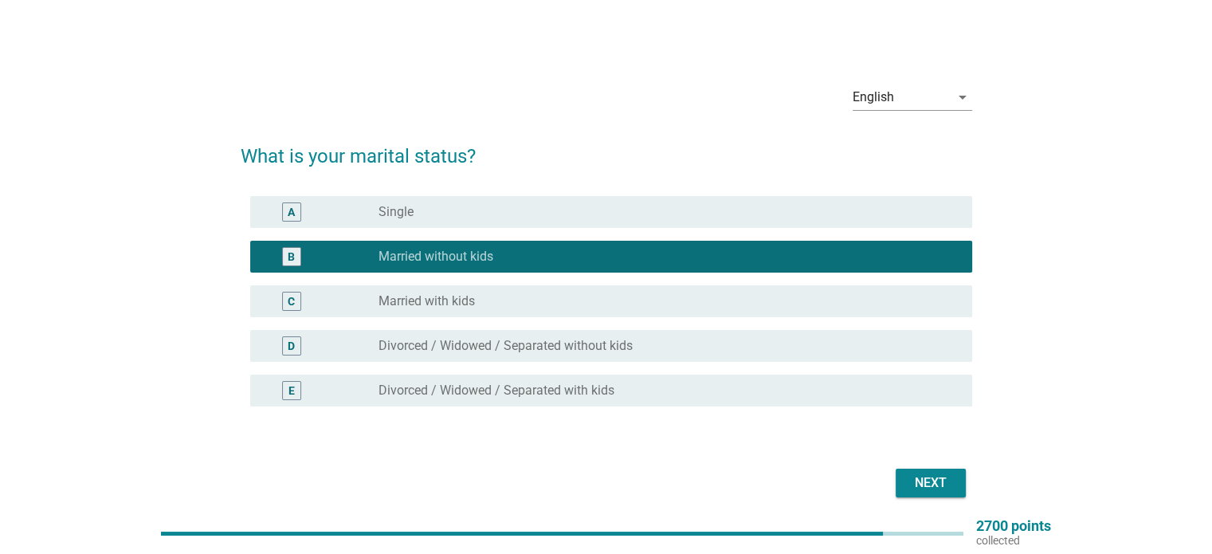
click at [923, 490] on div "Next" at bounding box center [930, 482] width 45 height 19
